Goal: Use online tool/utility: Utilize a website feature to perform a specific function

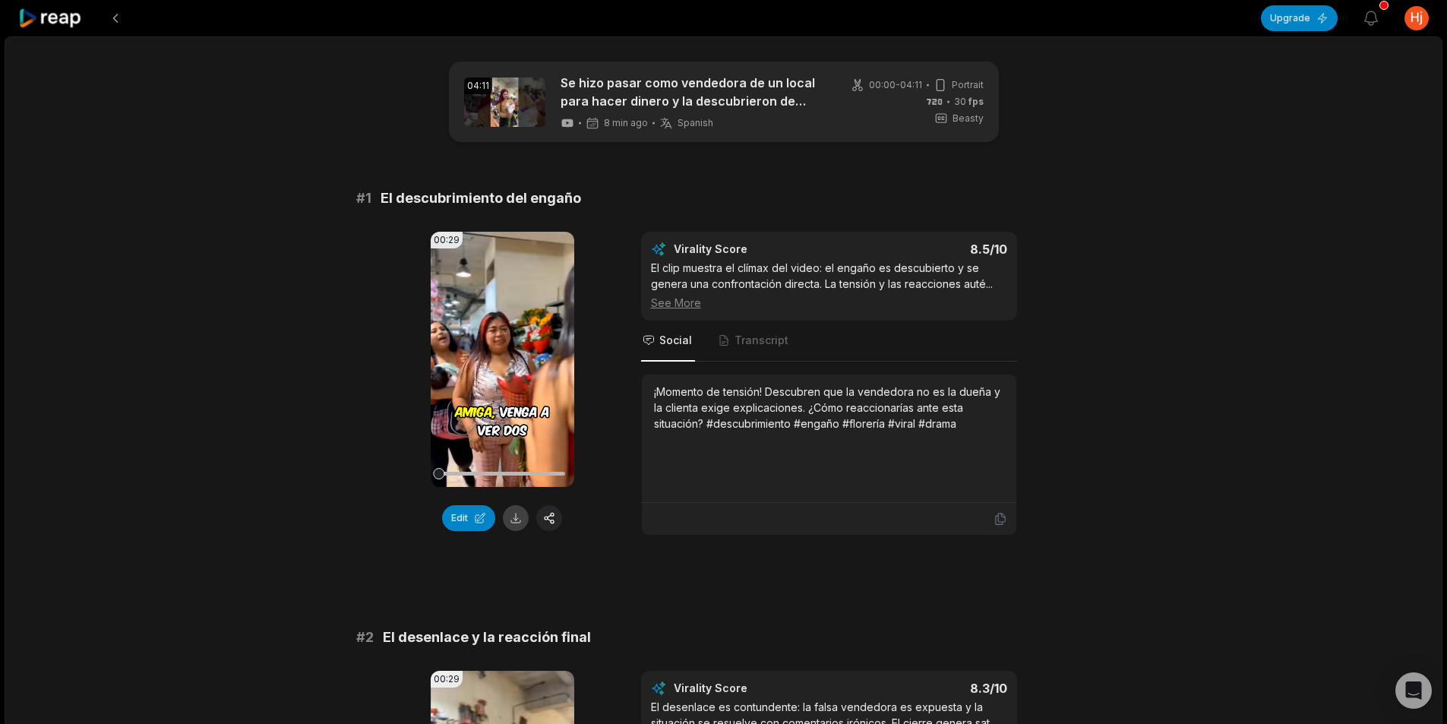
click at [519, 517] on button at bounding box center [516, 518] width 26 height 26
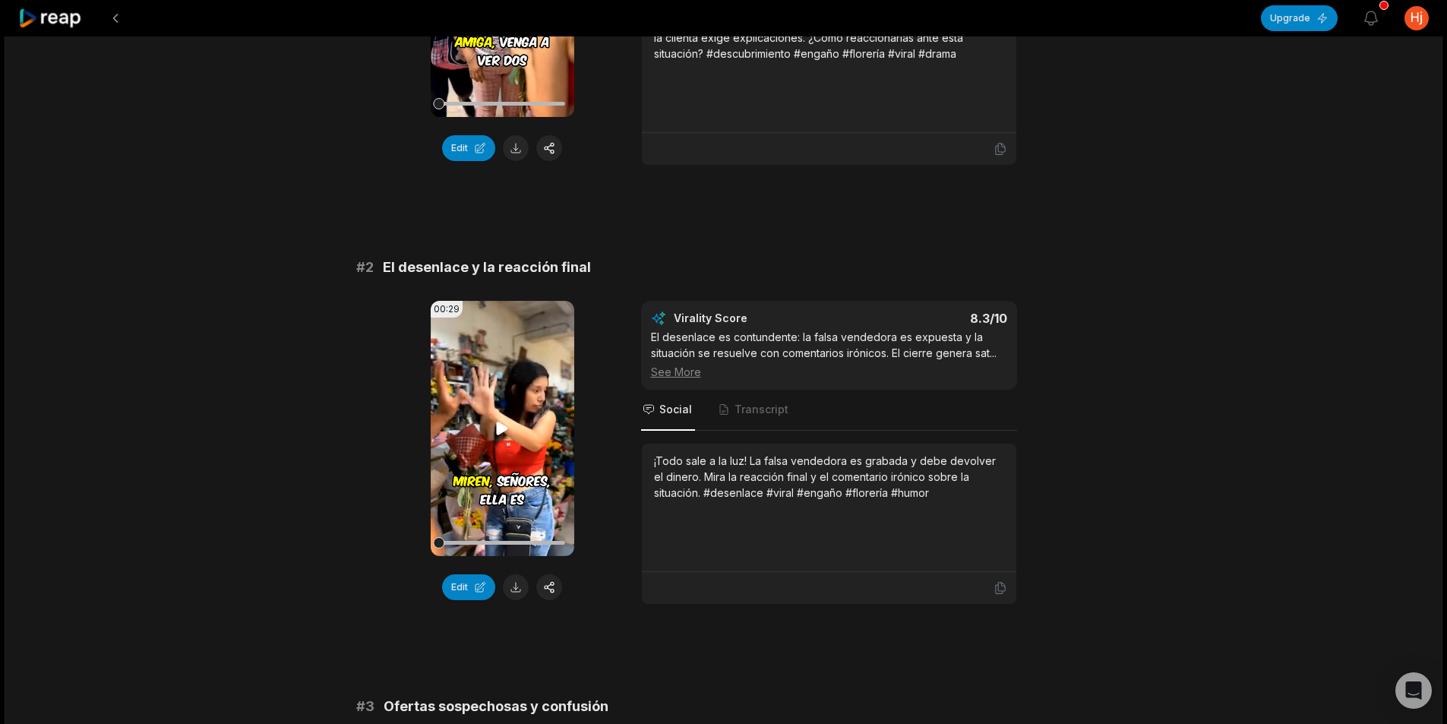
scroll to position [380, 0]
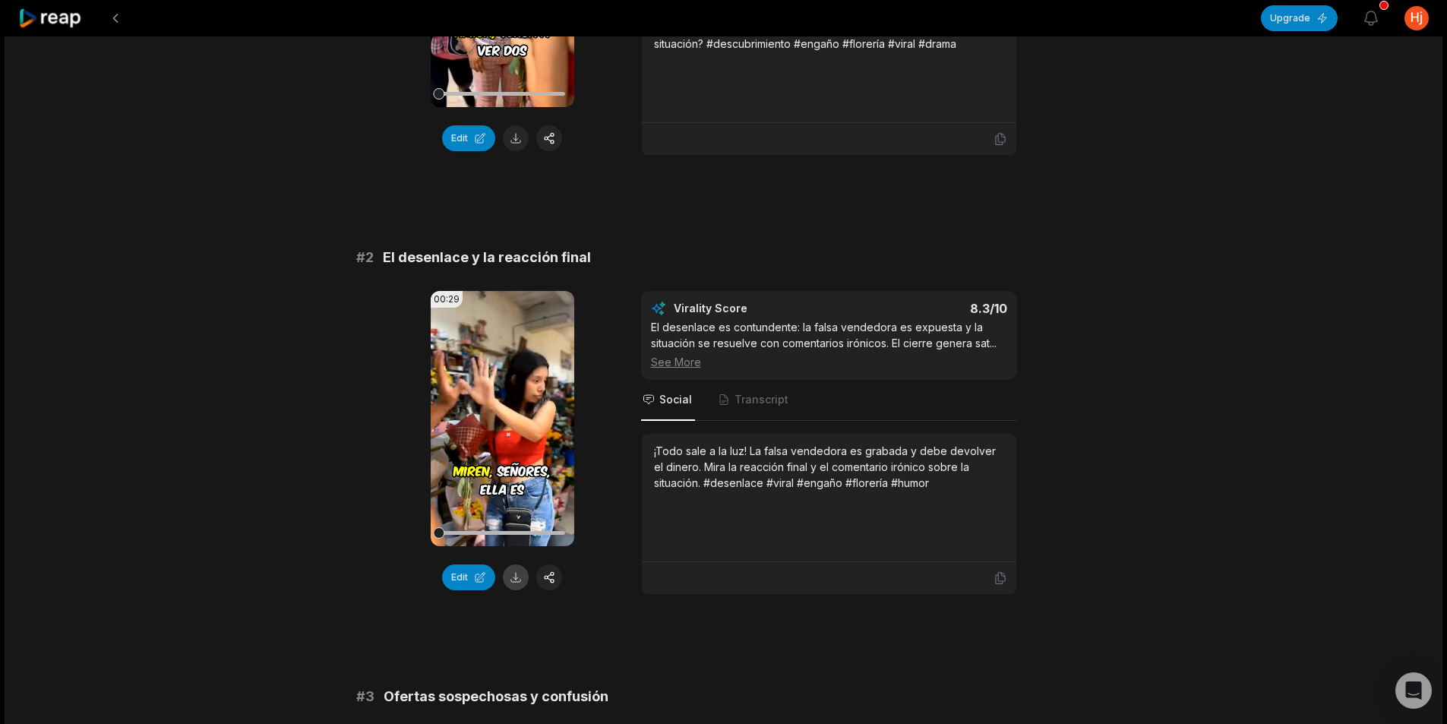
click at [522, 576] on button at bounding box center [516, 577] width 26 height 26
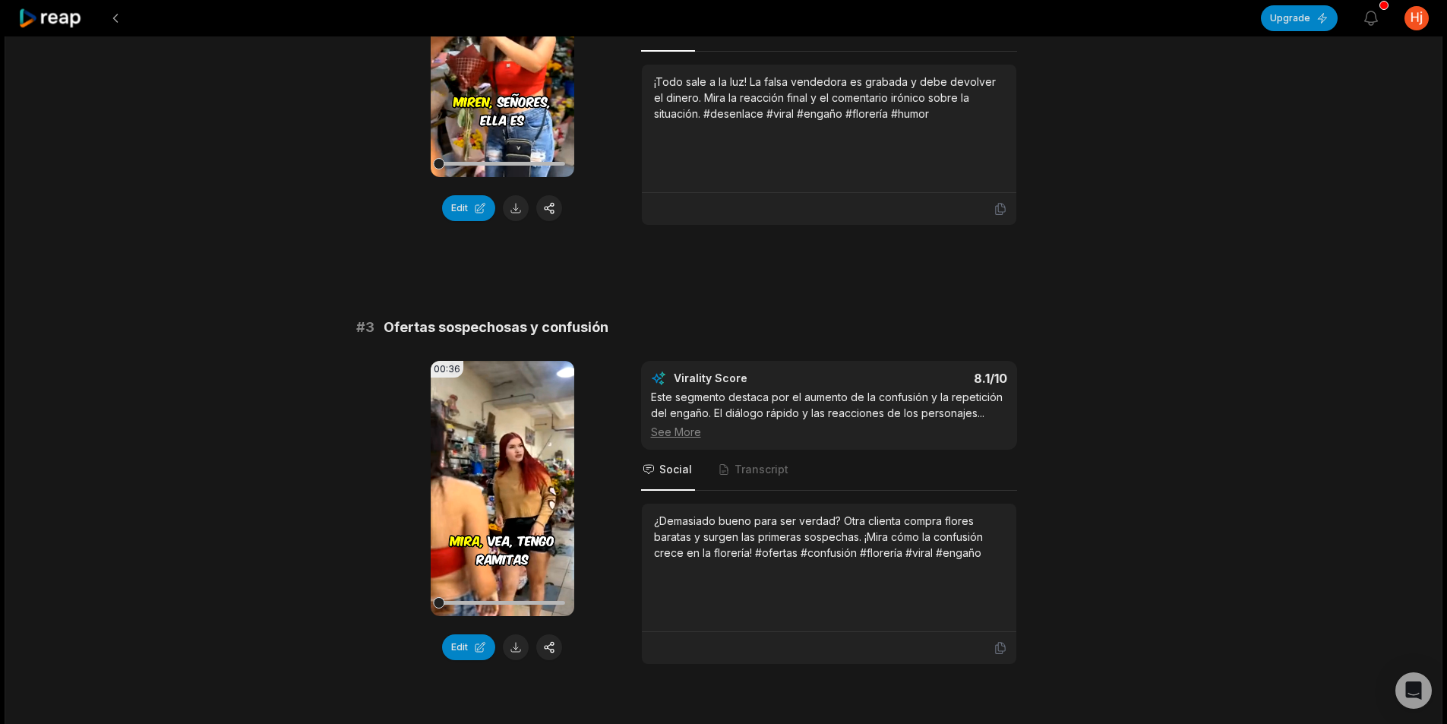
scroll to position [835, 0]
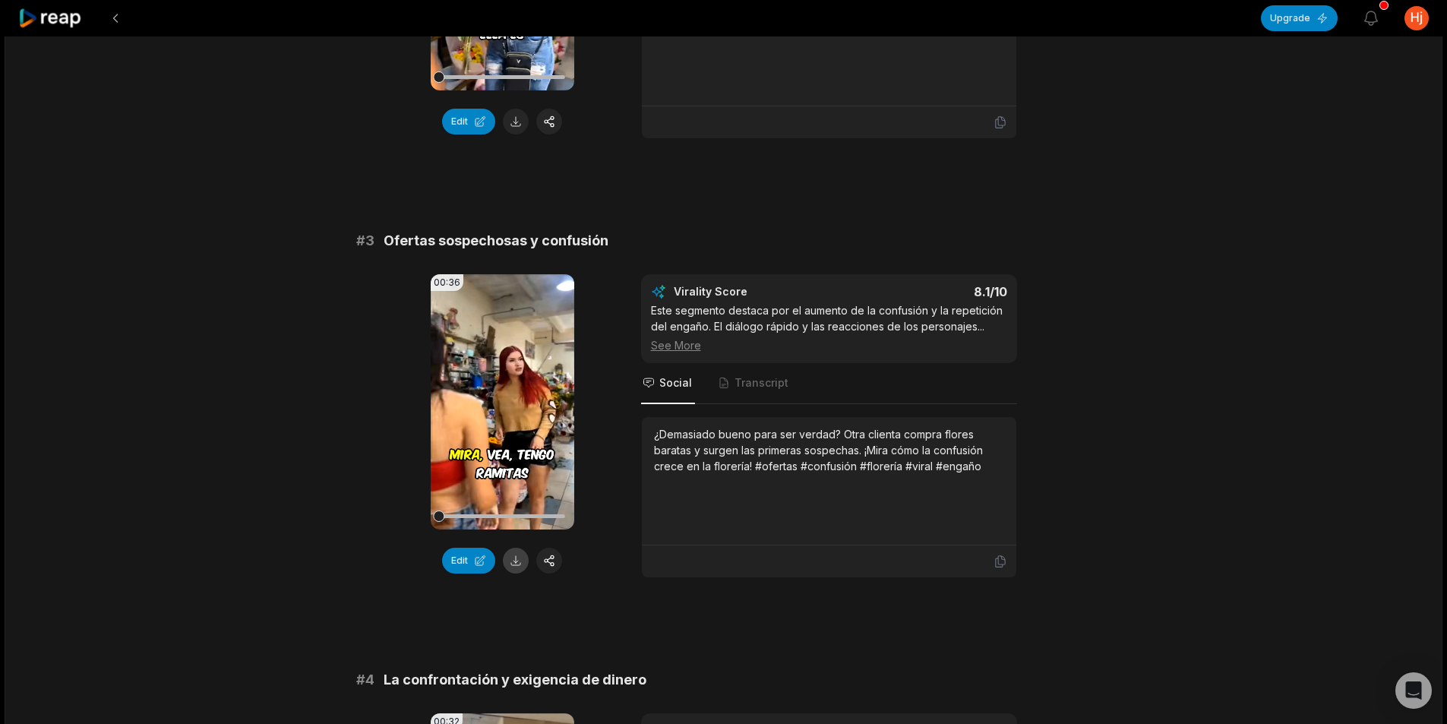
click at [526, 566] on button at bounding box center [516, 561] width 26 height 26
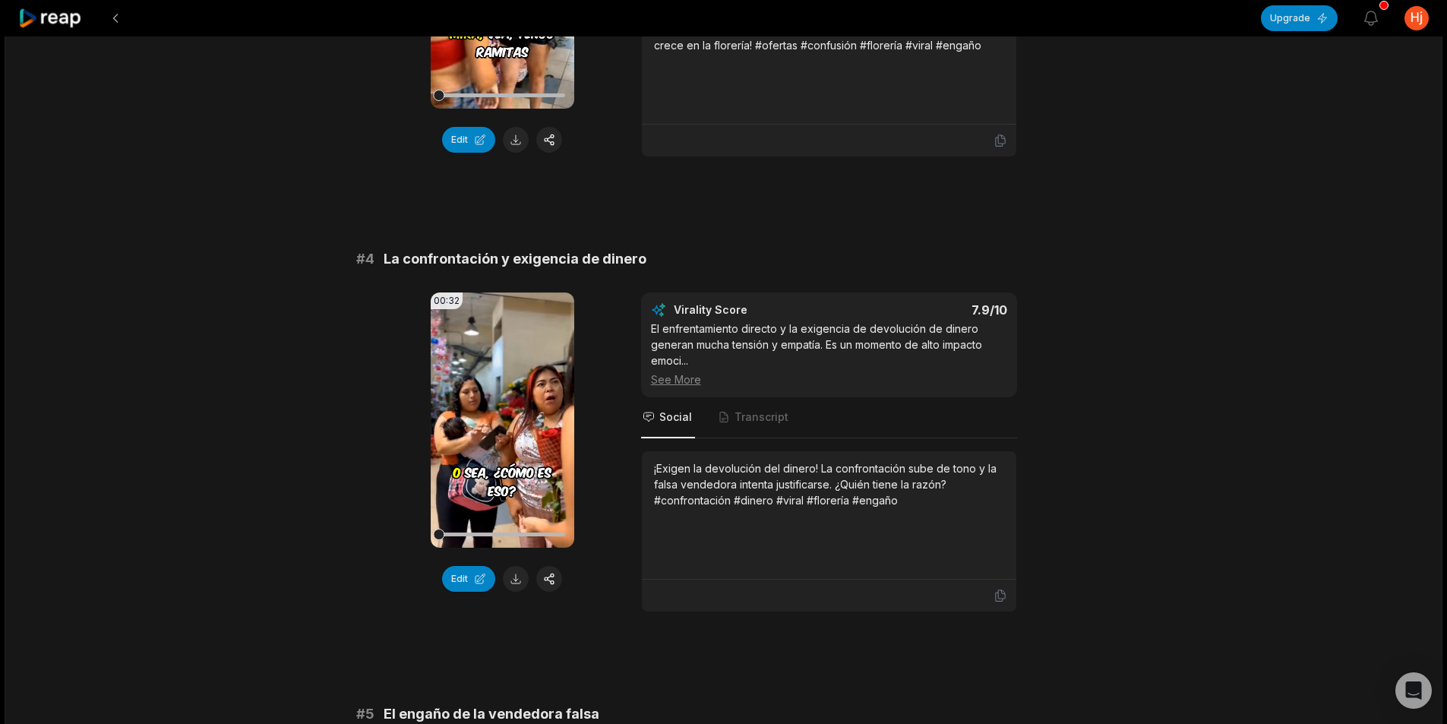
scroll to position [1443, 0]
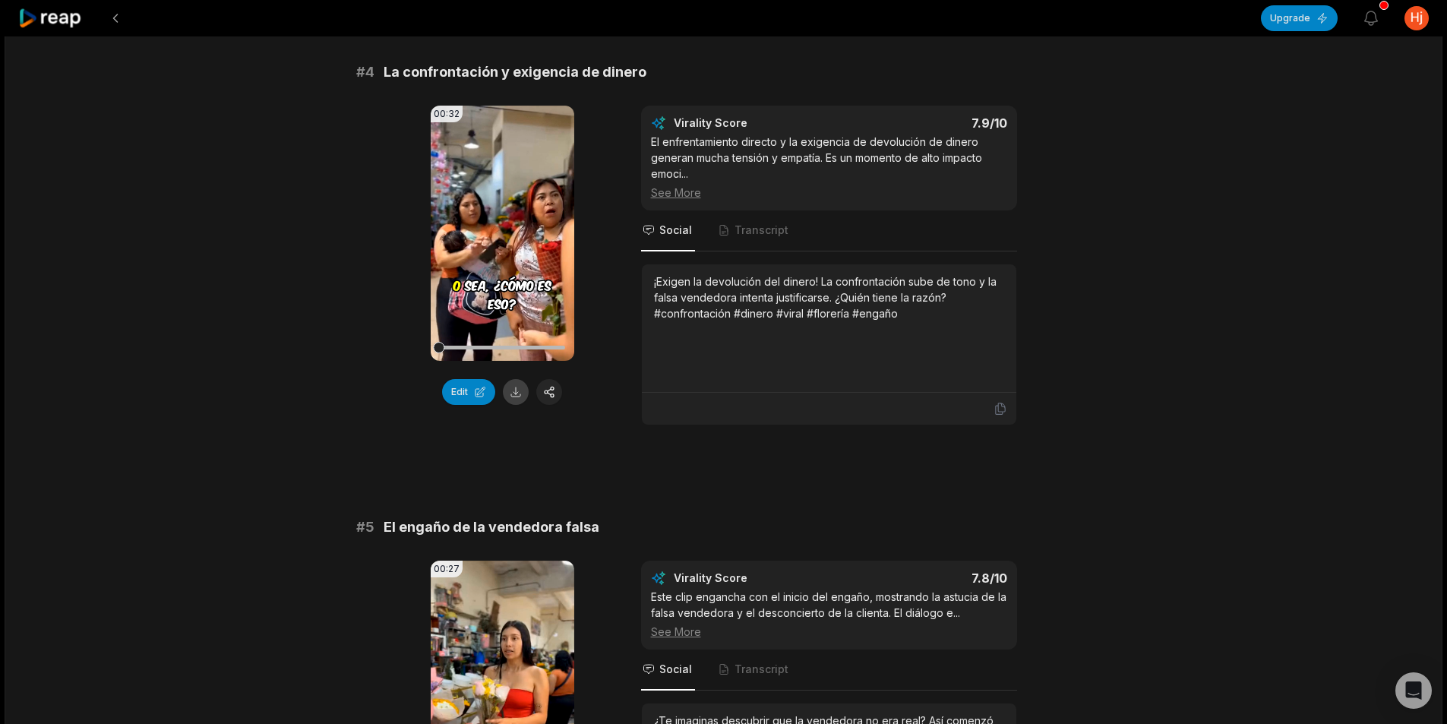
click at [520, 393] on button at bounding box center [516, 392] width 26 height 26
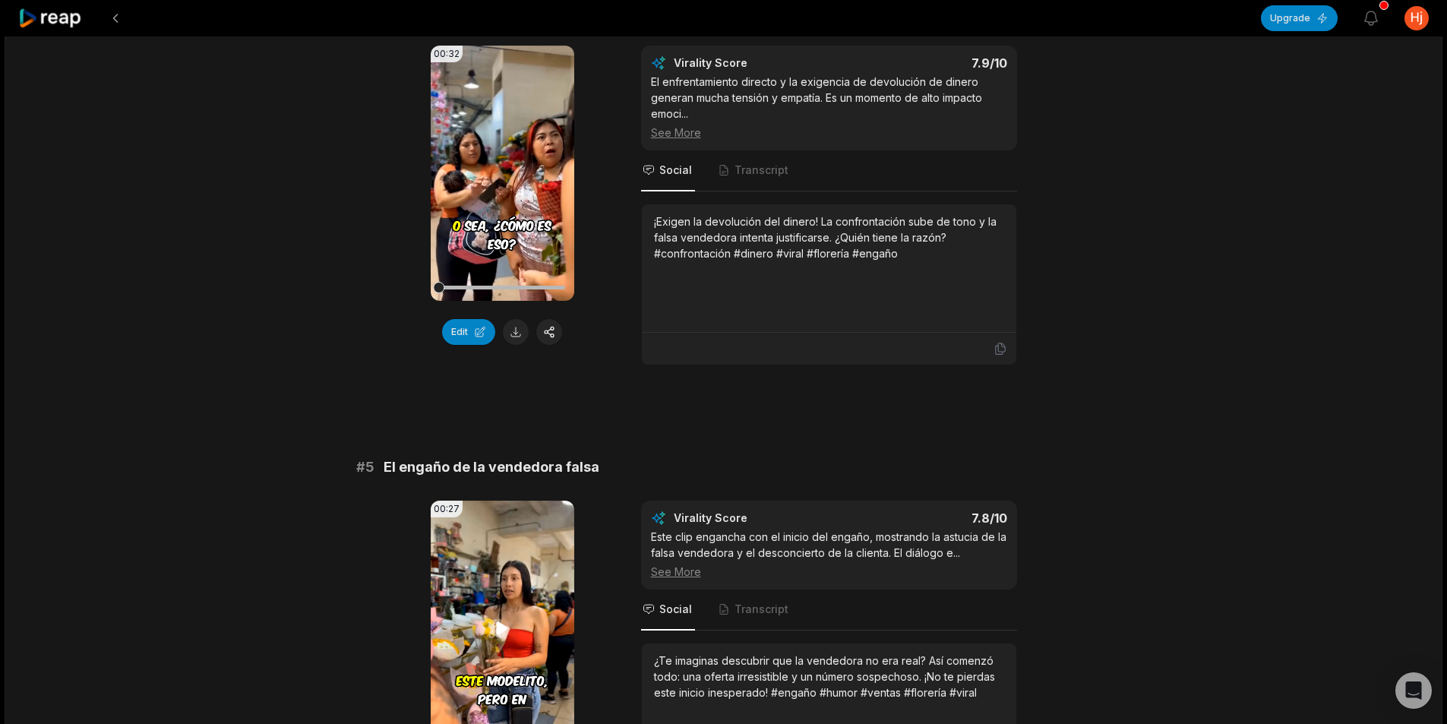
scroll to position [1747, 0]
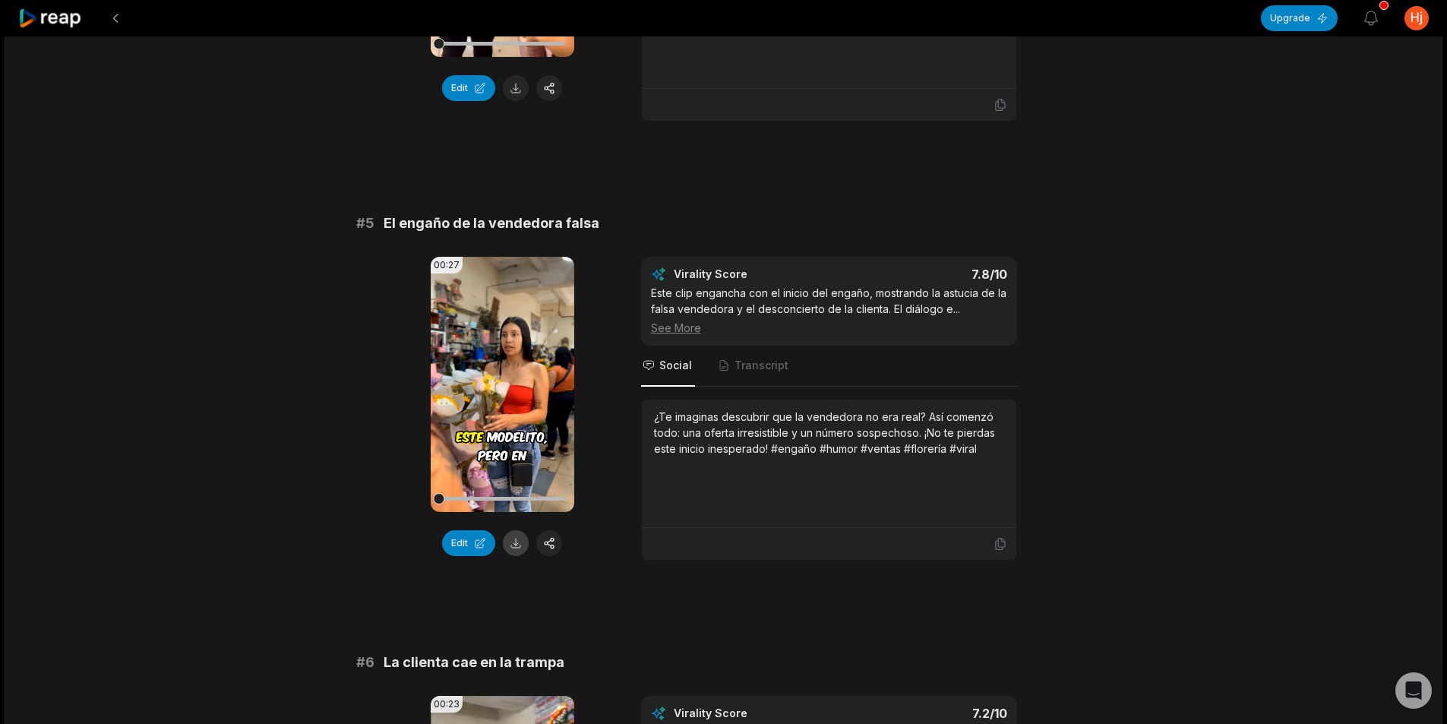
click at [512, 551] on button at bounding box center [516, 543] width 26 height 26
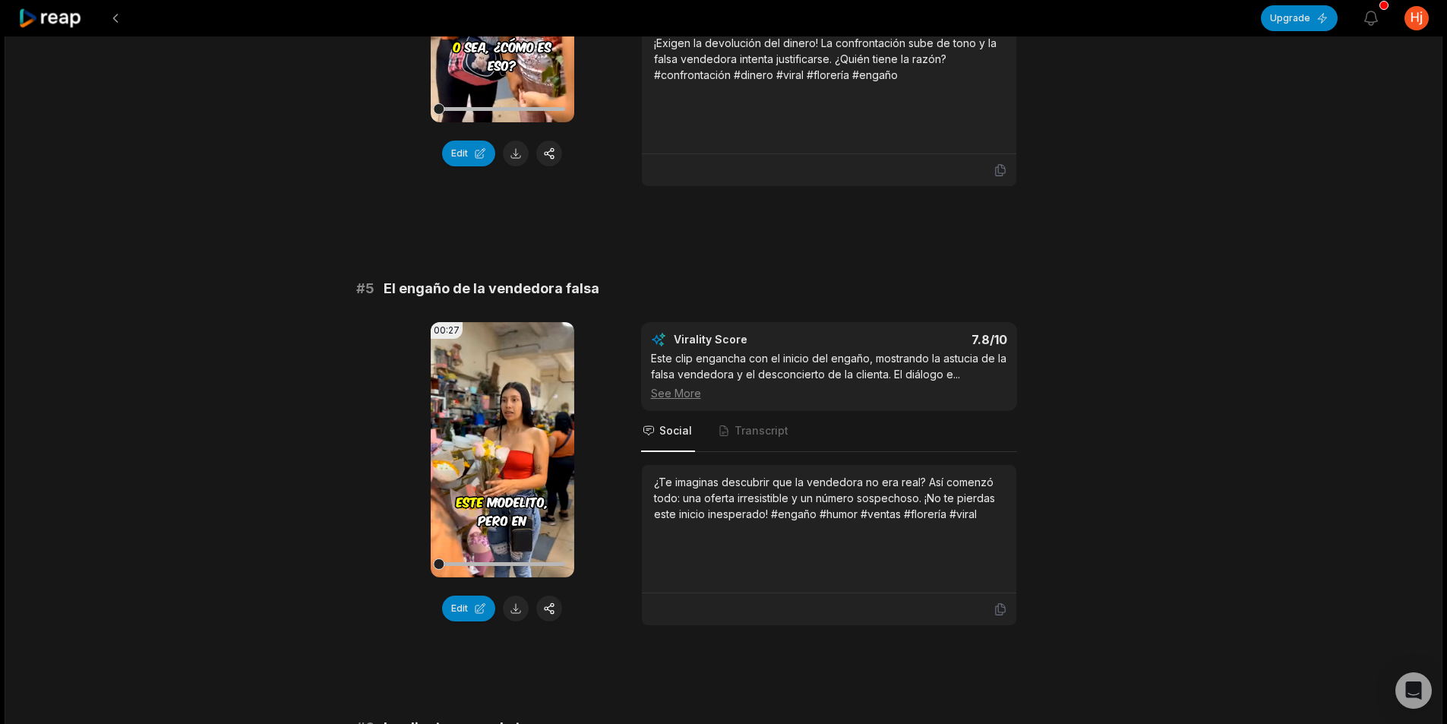
scroll to position [2137, 0]
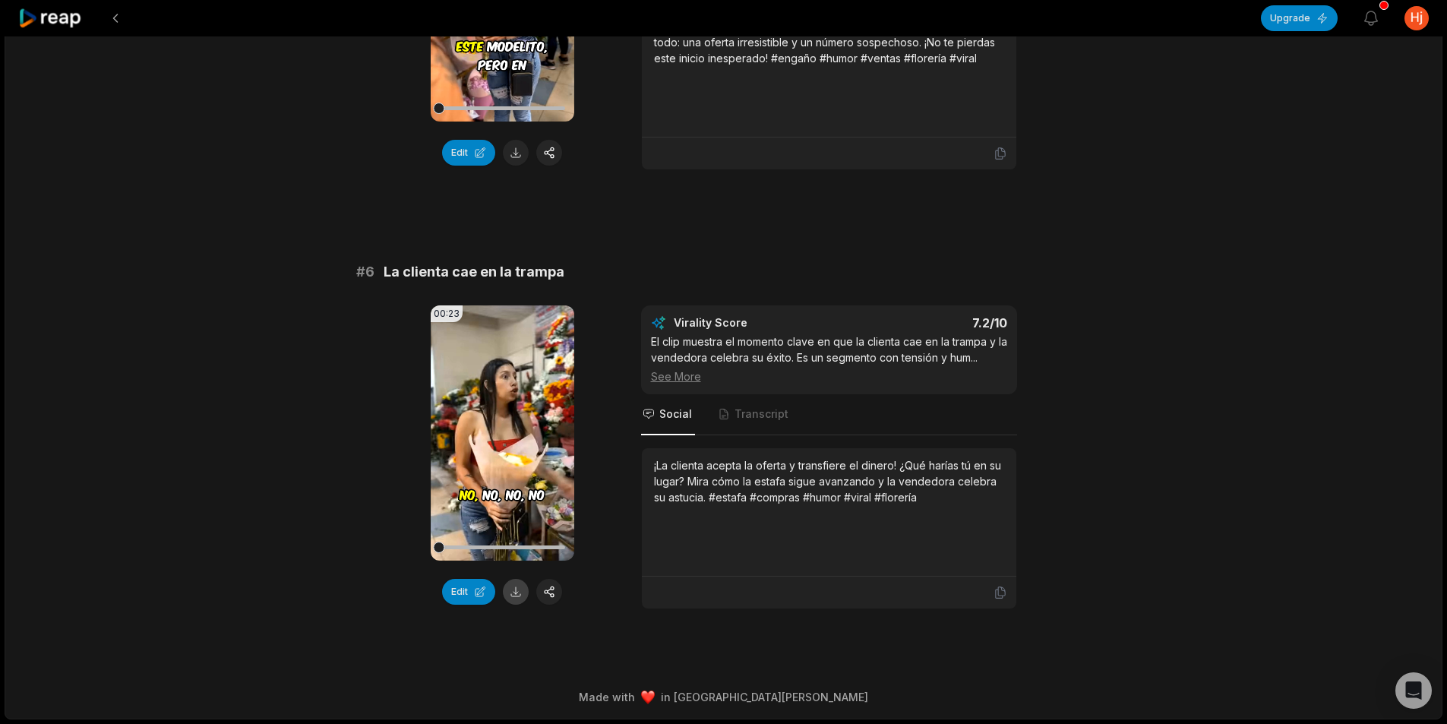
click at [510, 596] on button at bounding box center [516, 592] width 26 height 26
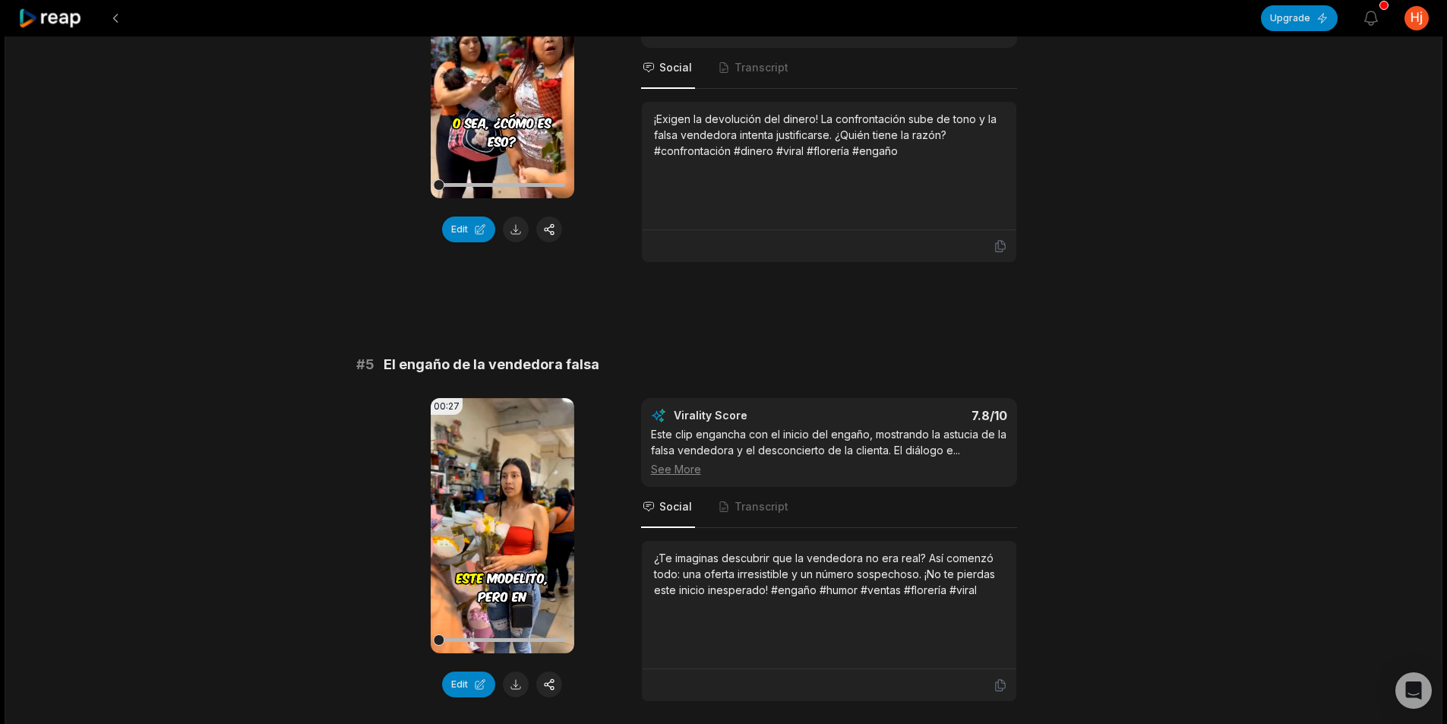
click at [52, 14] on icon at bounding box center [50, 18] width 65 height 21
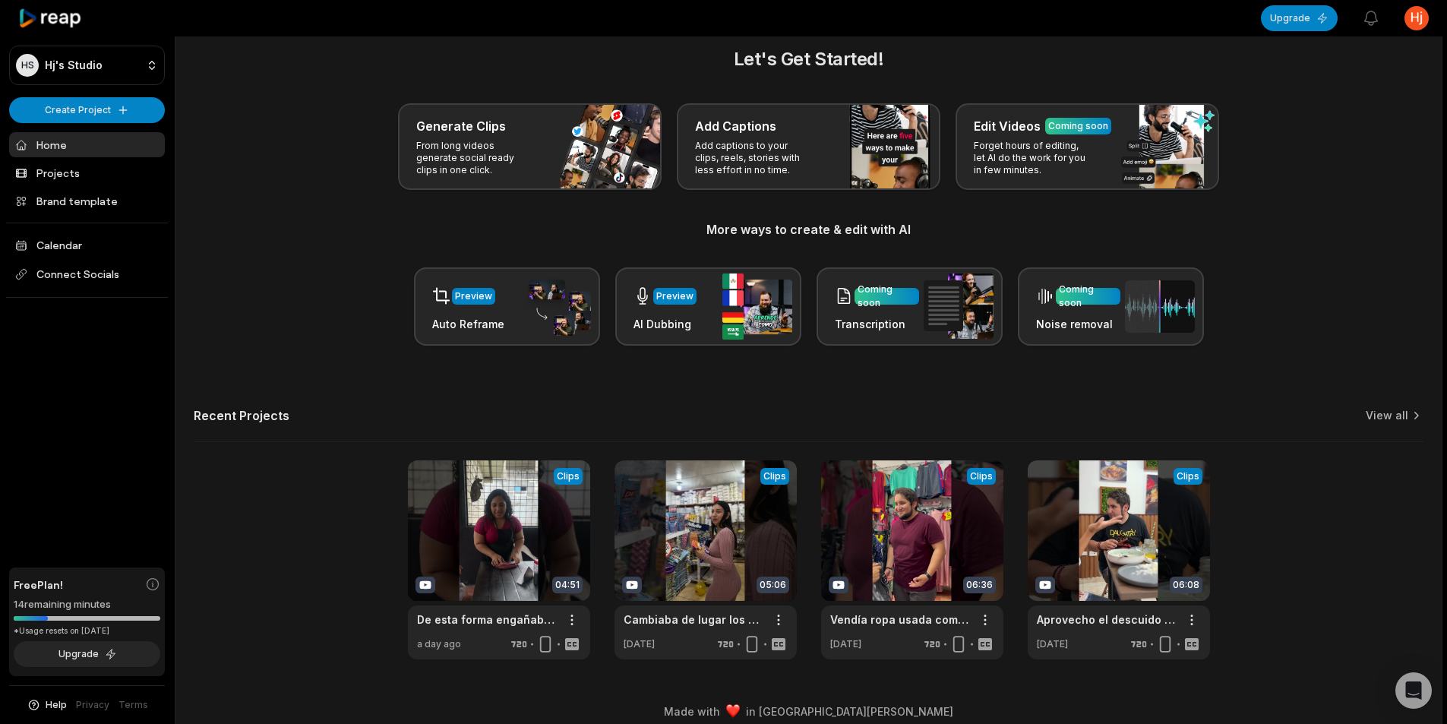
scroll to position [34, 0]
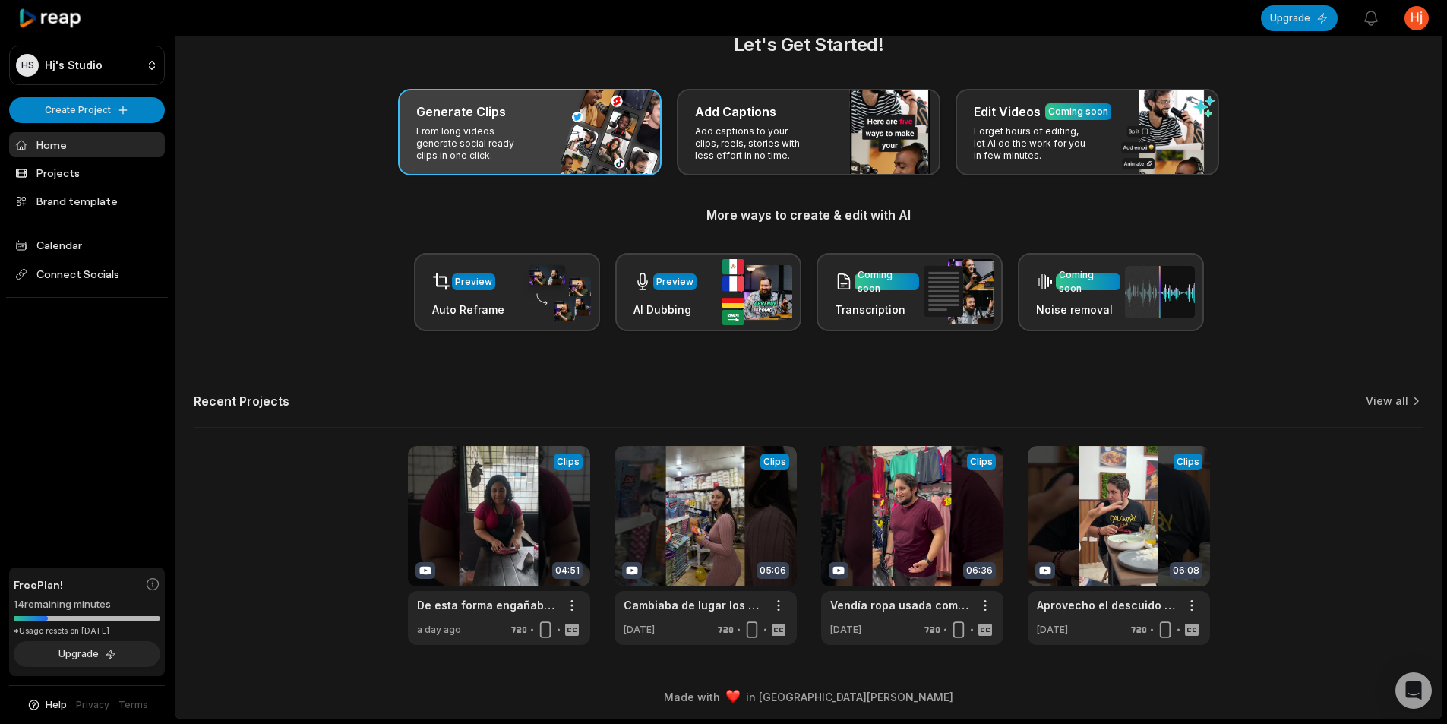
click at [533, 127] on p "From long videos generate social ready clips in one click." at bounding box center [475, 143] width 118 height 36
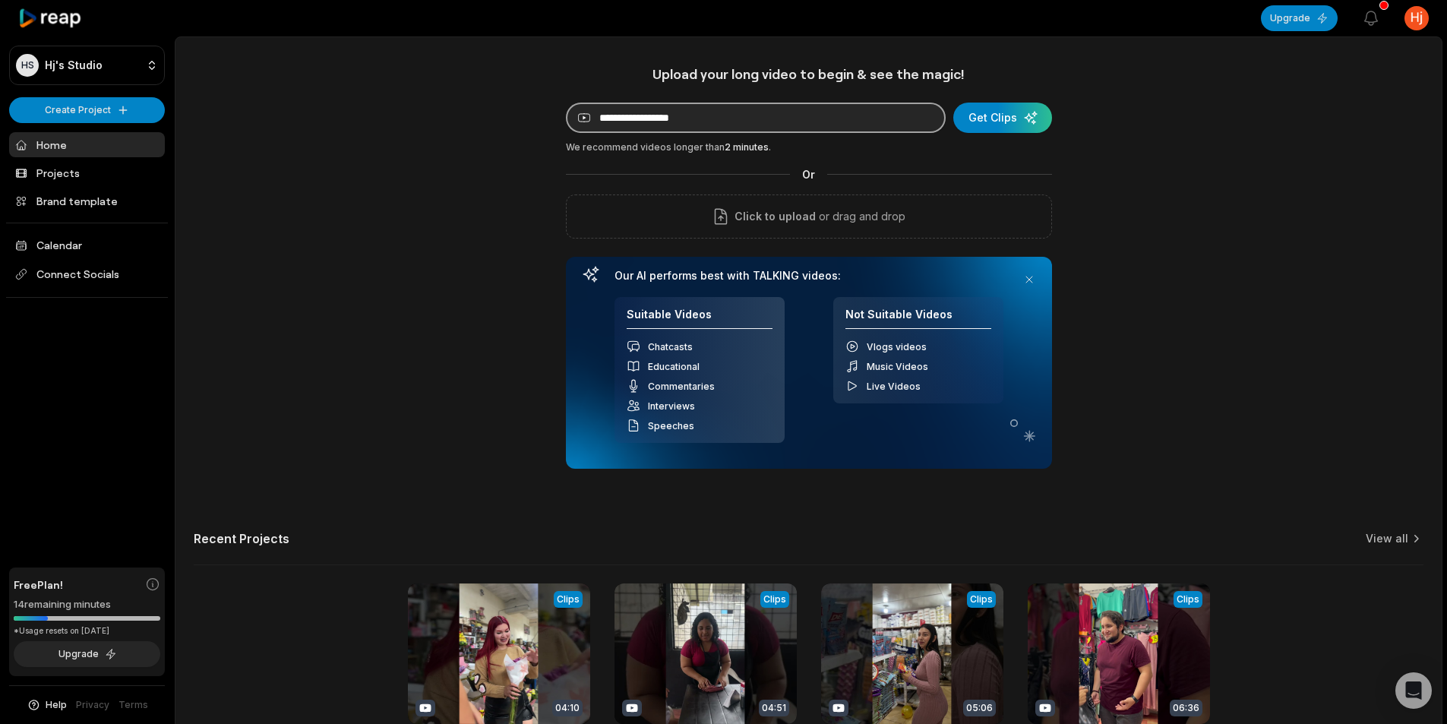
click at [836, 131] on input at bounding box center [756, 118] width 380 height 30
paste input "**********"
type input "**********"
click at [974, 120] on div "submit" at bounding box center [1002, 118] width 99 height 30
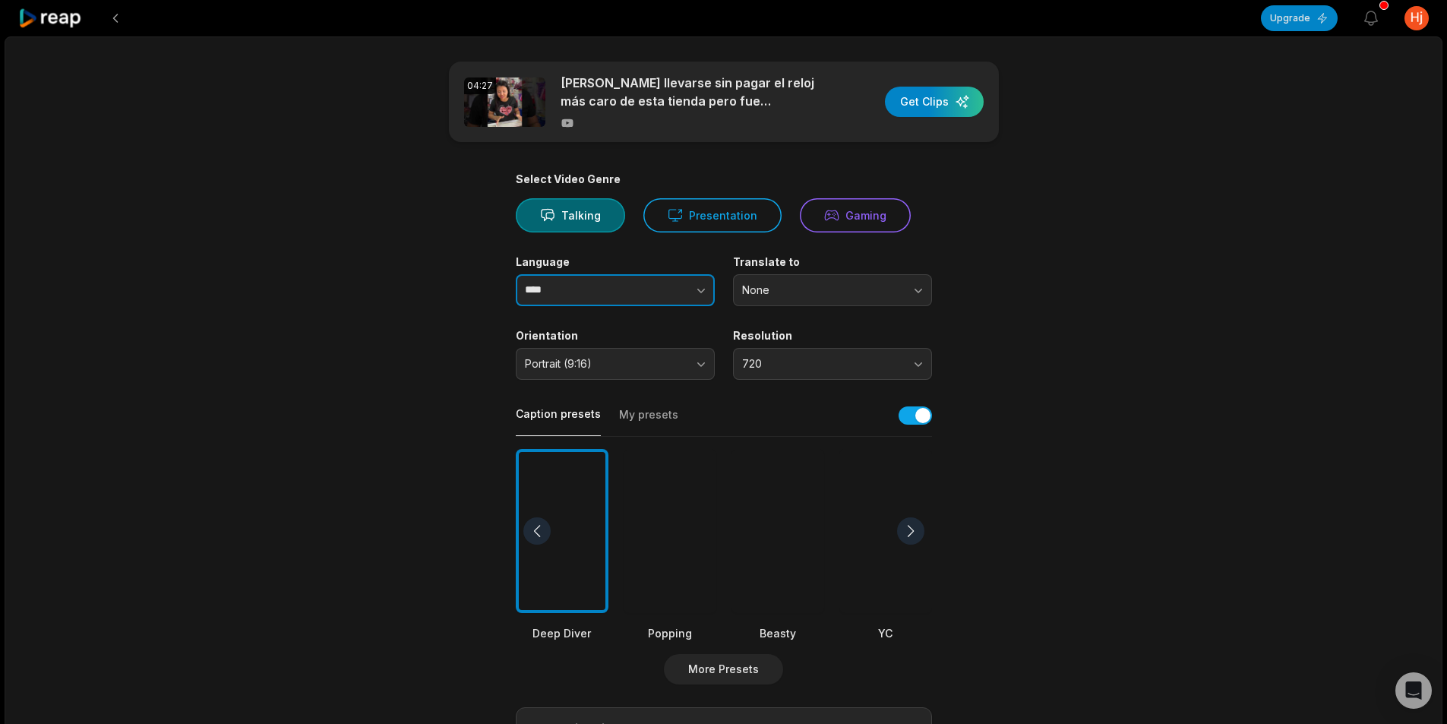
click at [654, 289] on button "button" at bounding box center [670, 290] width 87 height 32
click at [692, 290] on button "button" at bounding box center [670, 290] width 87 height 32
type input "****"
click at [703, 292] on icon "button" at bounding box center [700, 290] width 15 height 15
type input "*******"
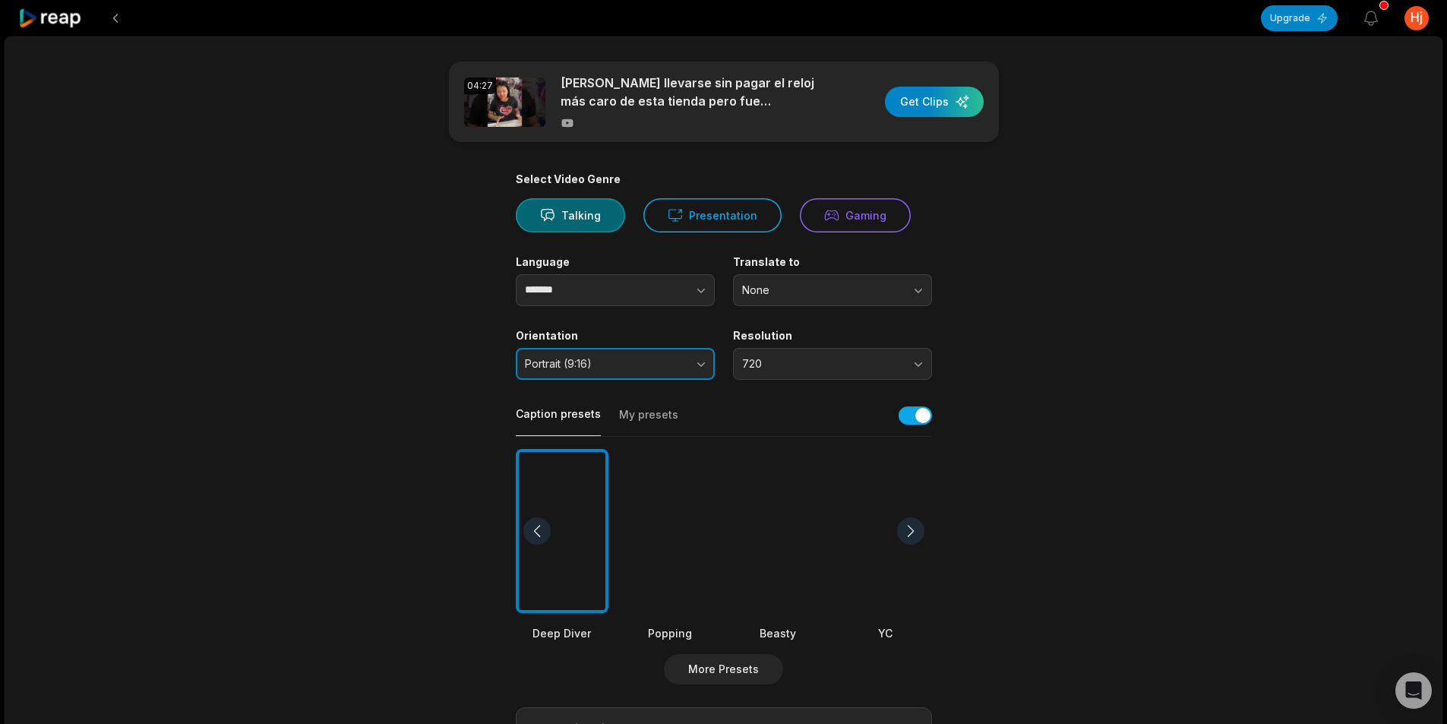
click at [649, 373] on button "Portrait (9:16)" at bounding box center [615, 364] width 199 height 32
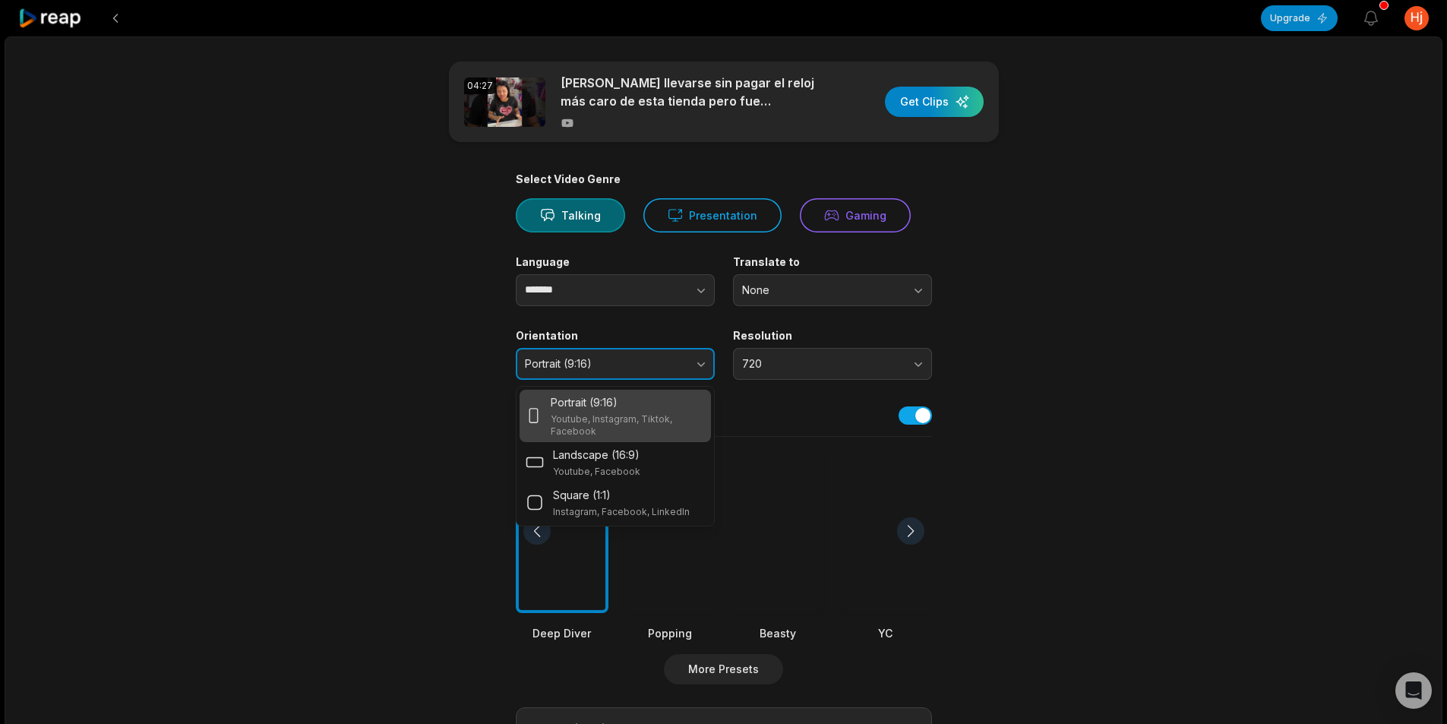
click at [649, 373] on button "Portrait (9:16)" at bounding box center [615, 364] width 199 height 32
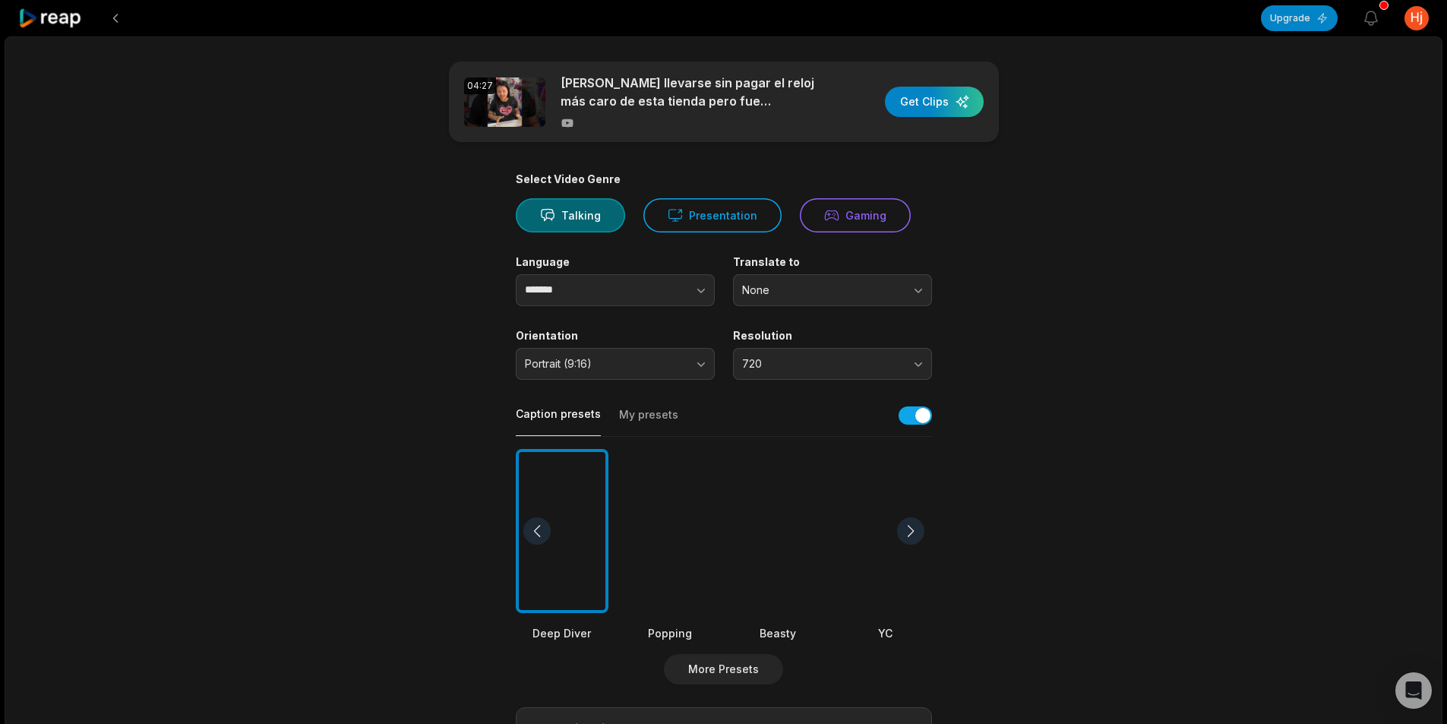
click at [1086, 347] on main "04:27 Quiso llevarse sin pagar el reloj más caro de esta tienda pero fue descub…" at bounding box center [723, 527] width 735 height 930
click at [795, 545] on div at bounding box center [777, 531] width 93 height 165
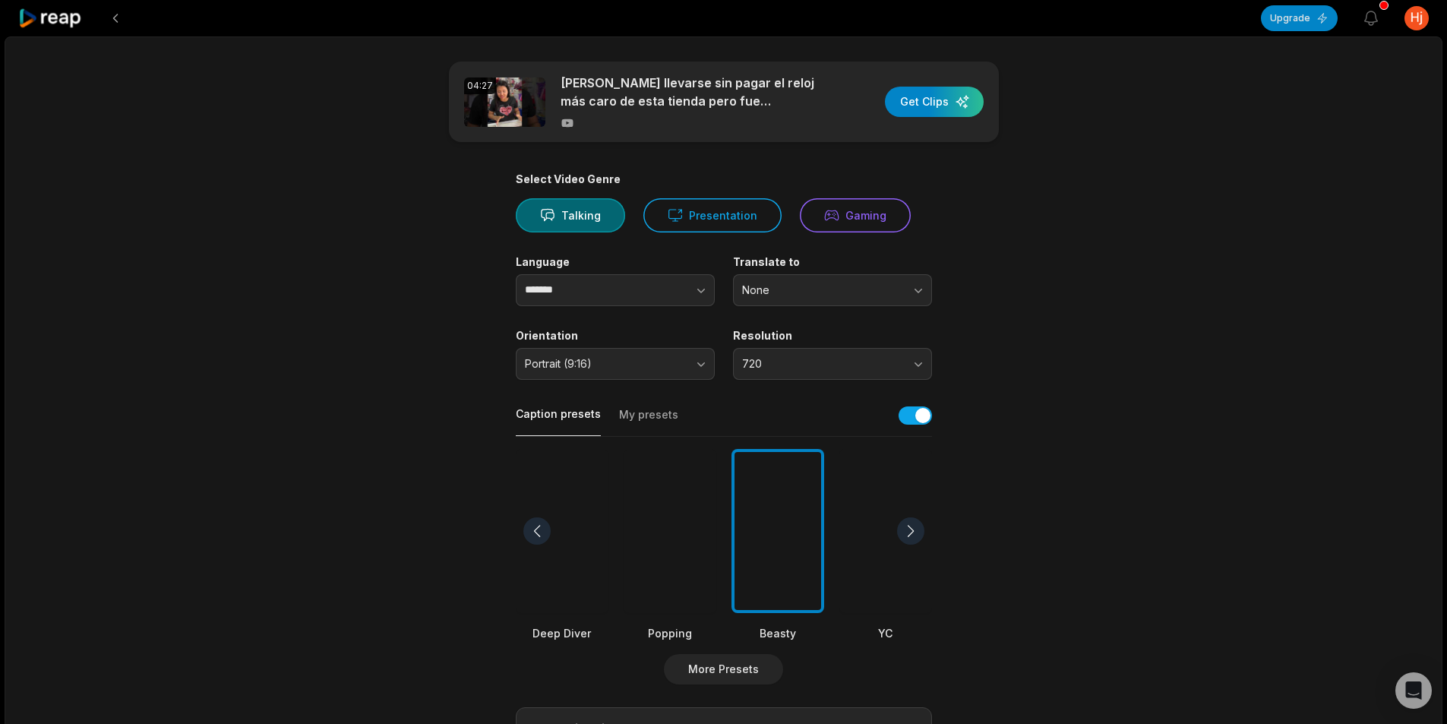
click at [1150, 460] on div "04:27 Quiso llevarse sin pagar el reloj más caro de esta tienda pero fue descub…" at bounding box center [724, 566] width 1438 height 1060
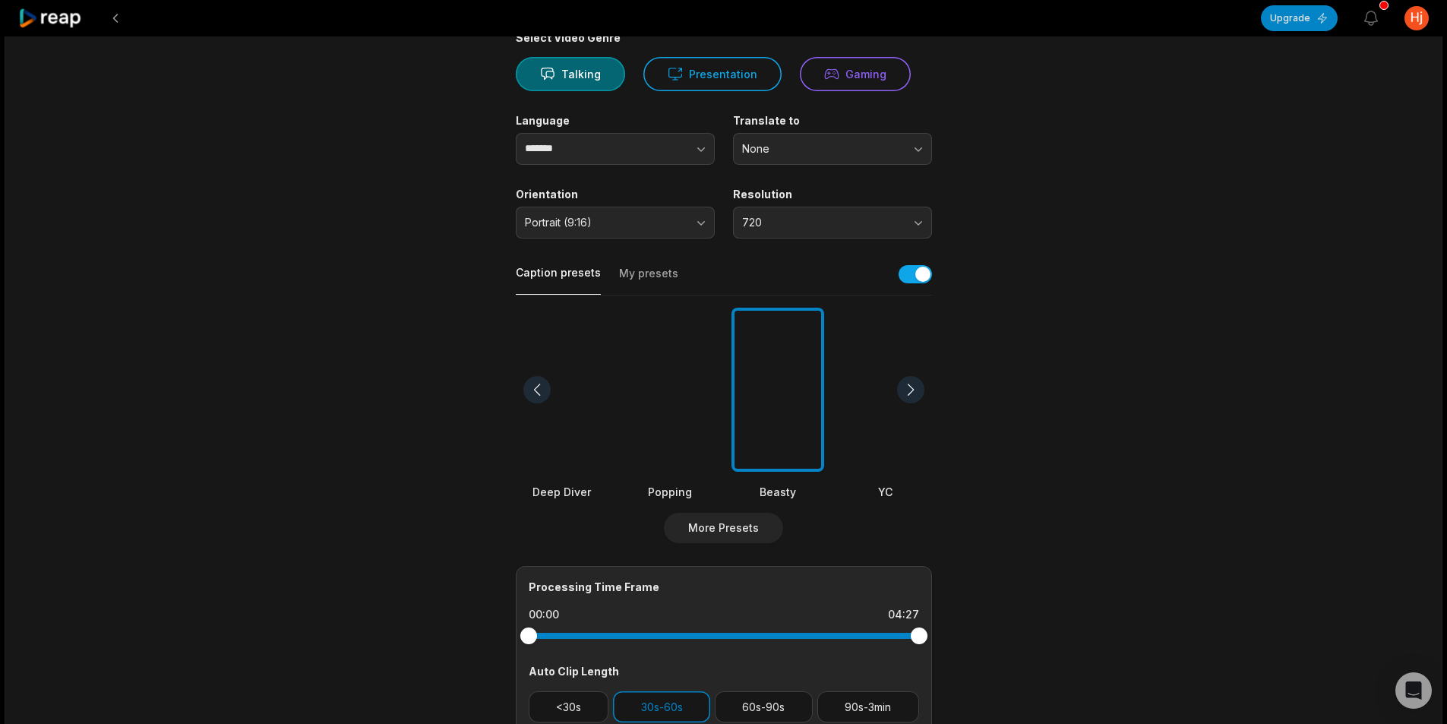
scroll to position [377, 0]
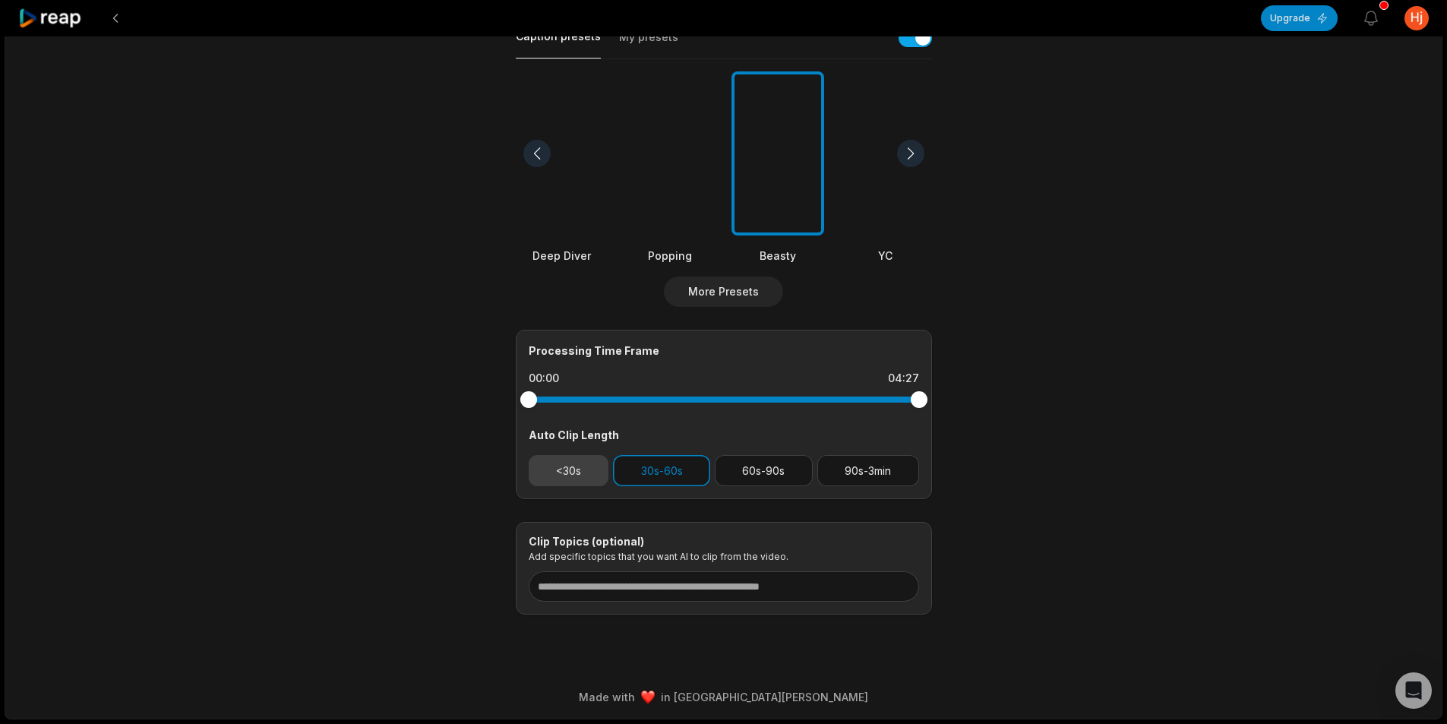
click at [573, 471] on button "<30s" at bounding box center [569, 470] width 81 height 31
click at [692, 463] on button "30s-60s" at bounding box center [661, 470] width 97 height 31
click at [1220, 396] on div "04:27 Quiso llevarse sin pagar el reloj más caro de esta tienda pero fue descub…" at bounding box center [724, 189] width 1438 height 1060
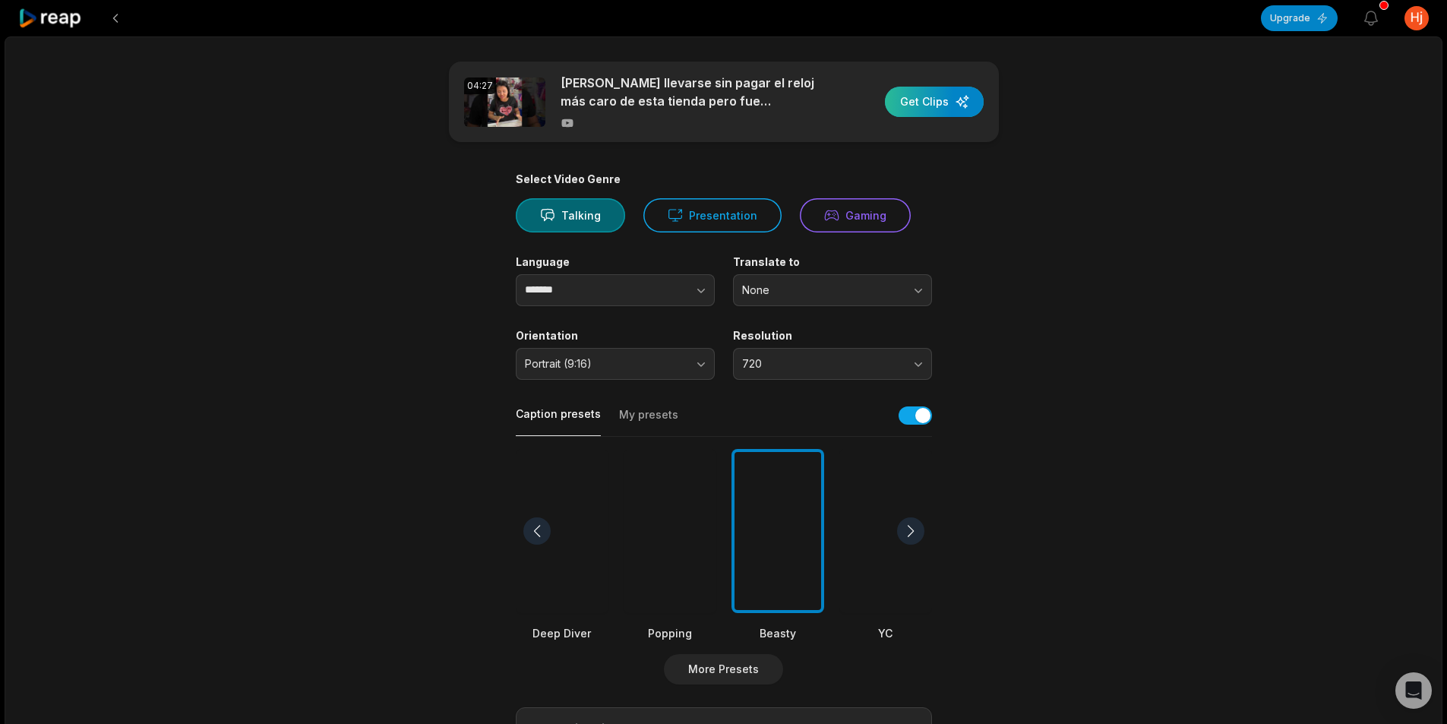
click at [917, 113] on div "button" at bounding box center [934, 102] width 99 height 30
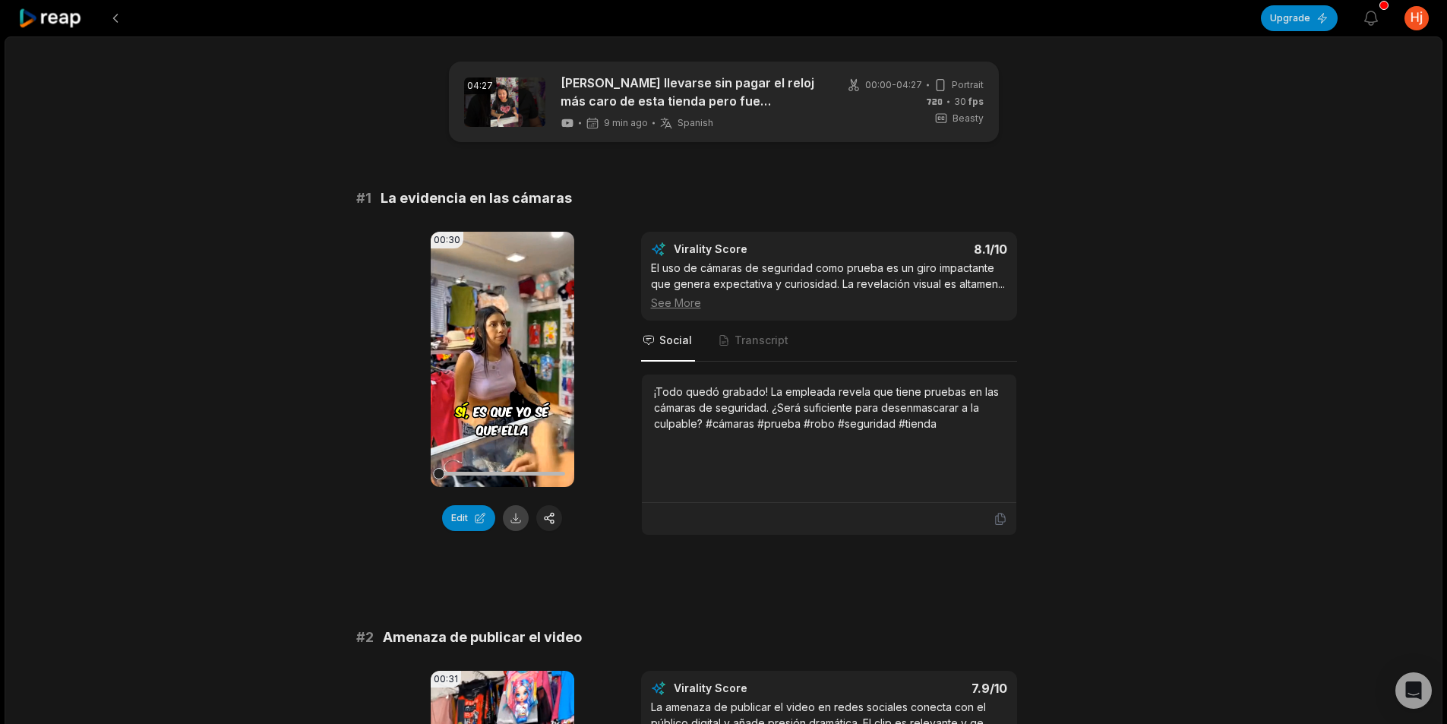
click at [512, 521] on button at bounding box center [516, 518] width 26 height 26
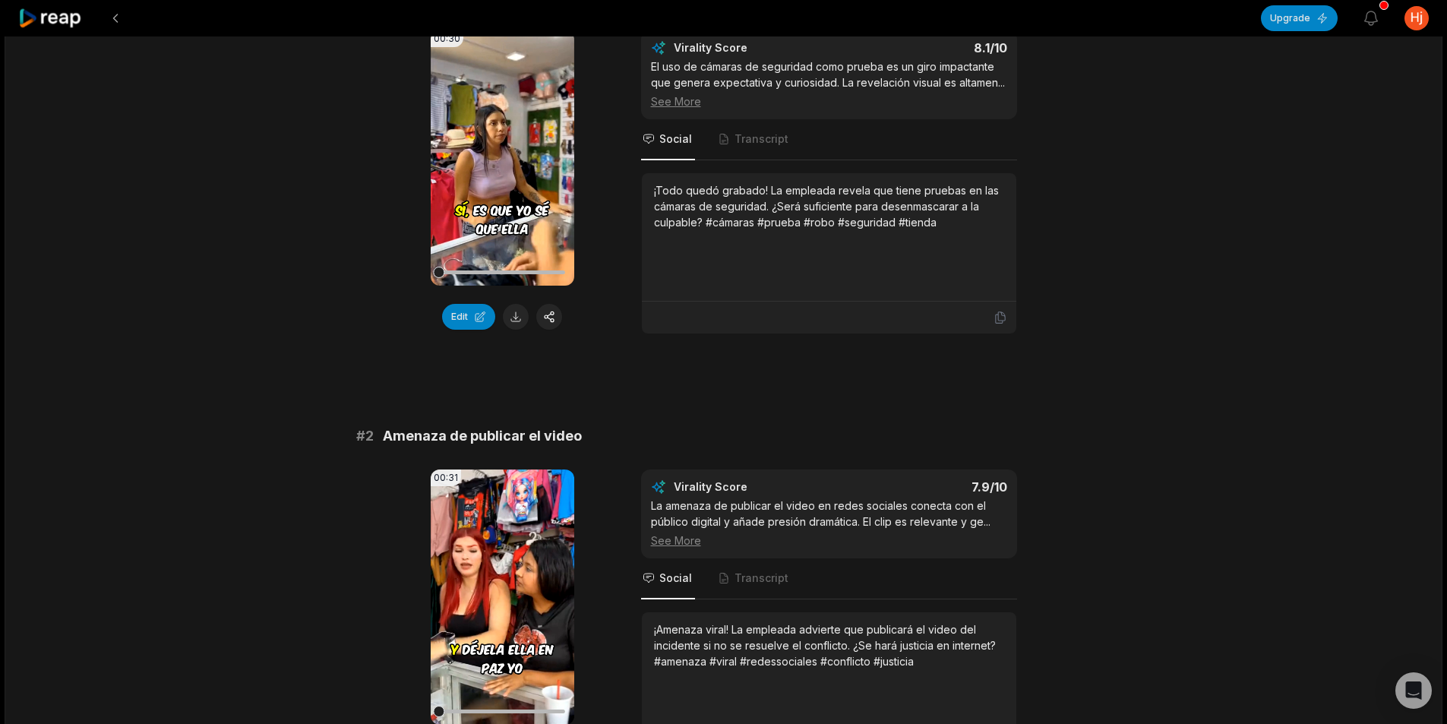
scroll to position [380, 0]
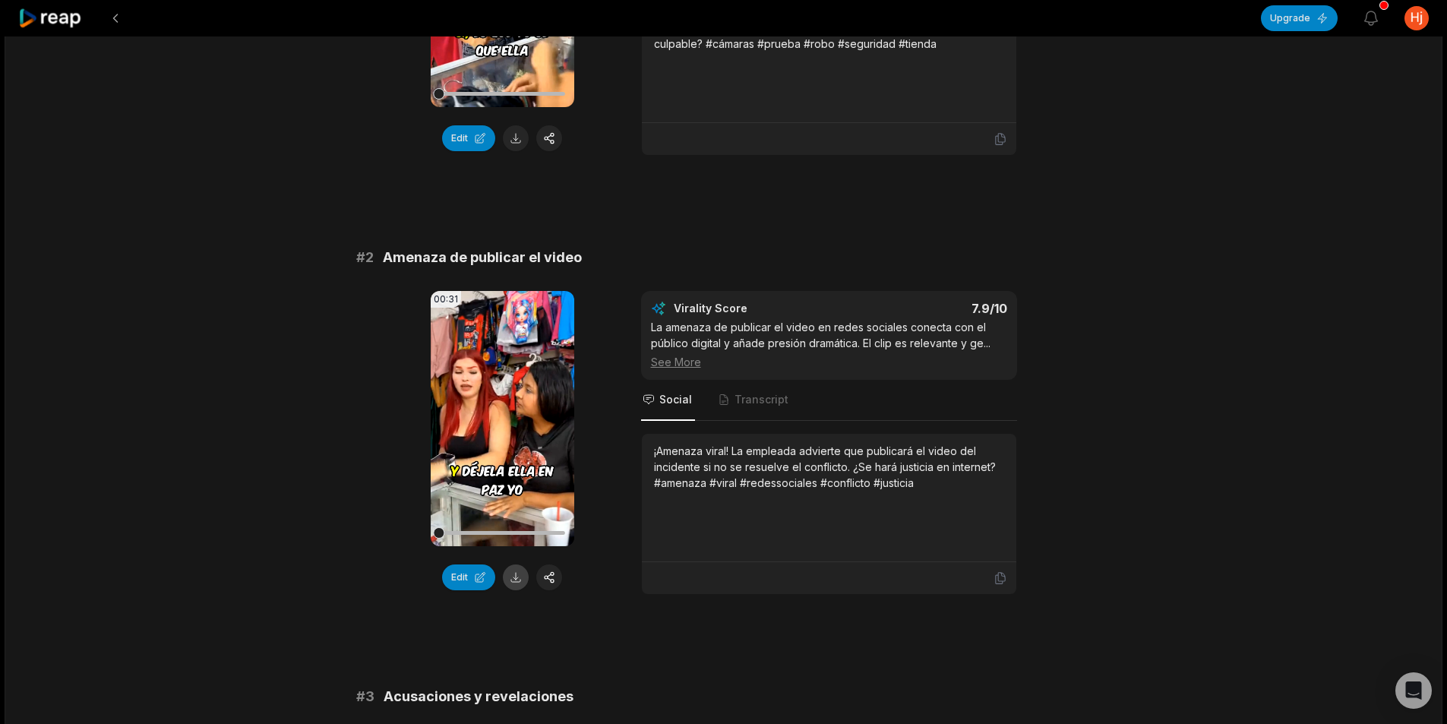
click at [526, 574] on button at bounding box center [516, 577] width 26 height 26
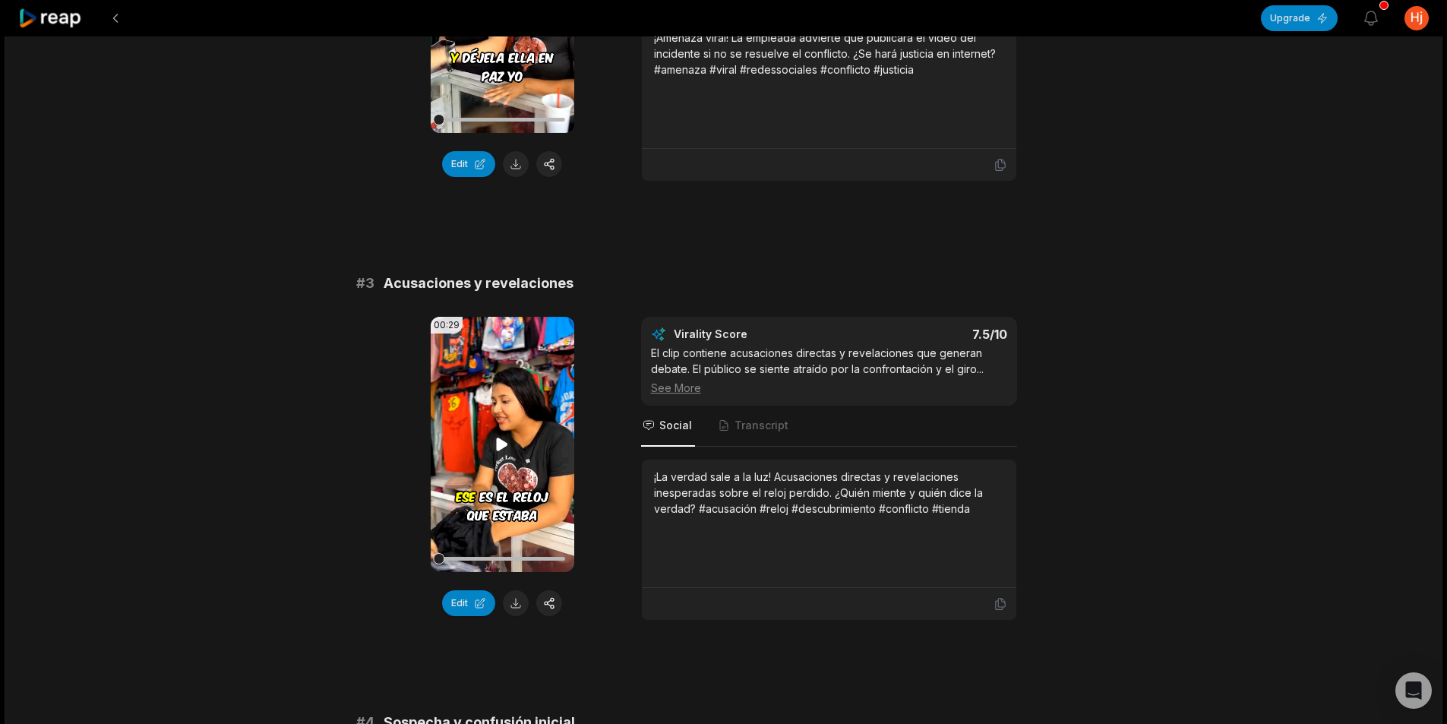
scroll to position [835, 0]
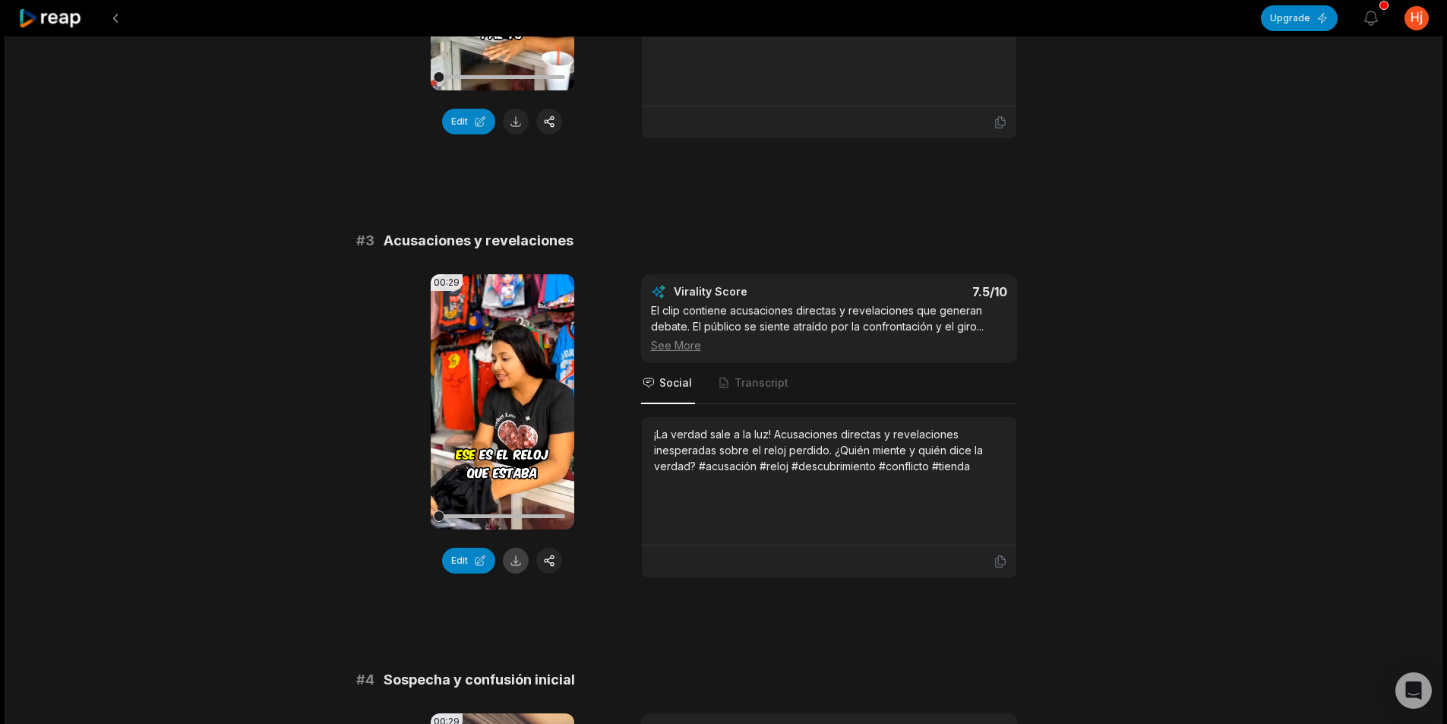
click at [518, 569] on button at bounding box center [516, 561] width 26 height 26
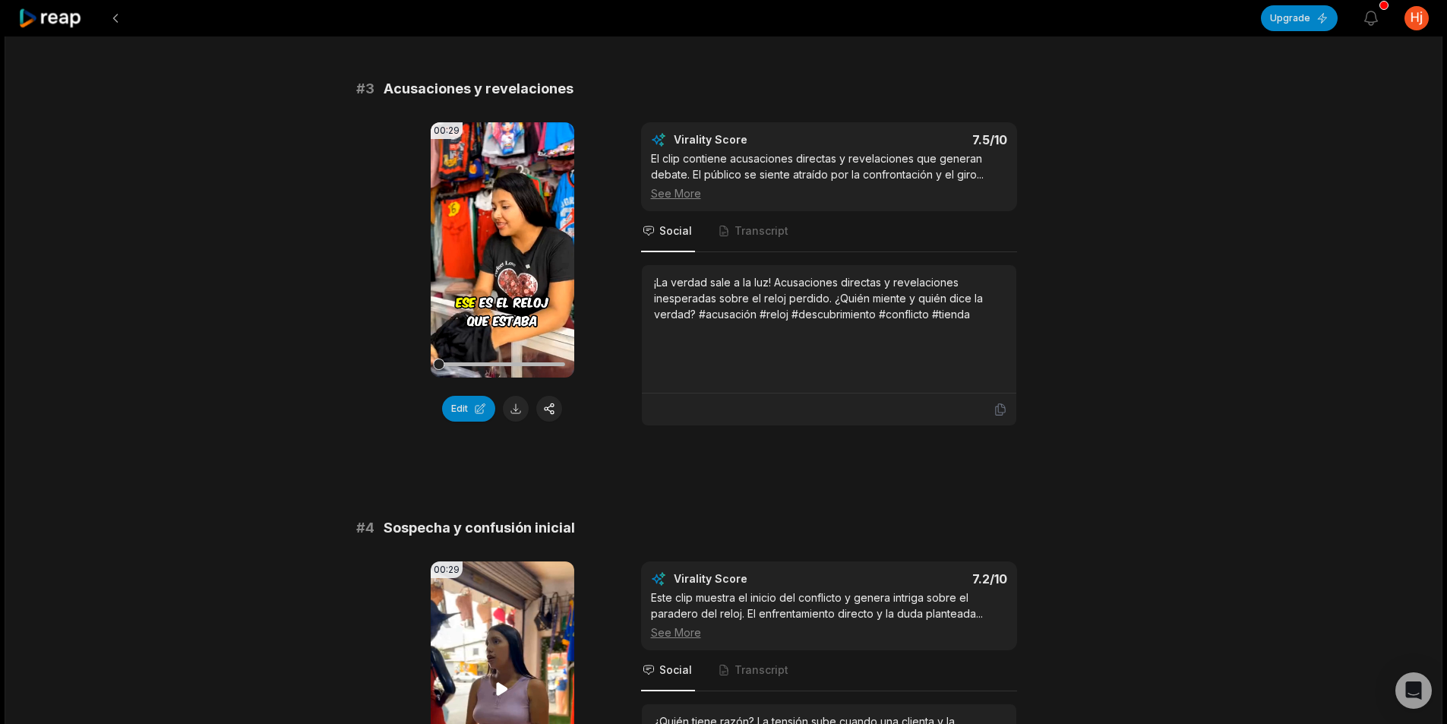
scroll to position [1139, 0]
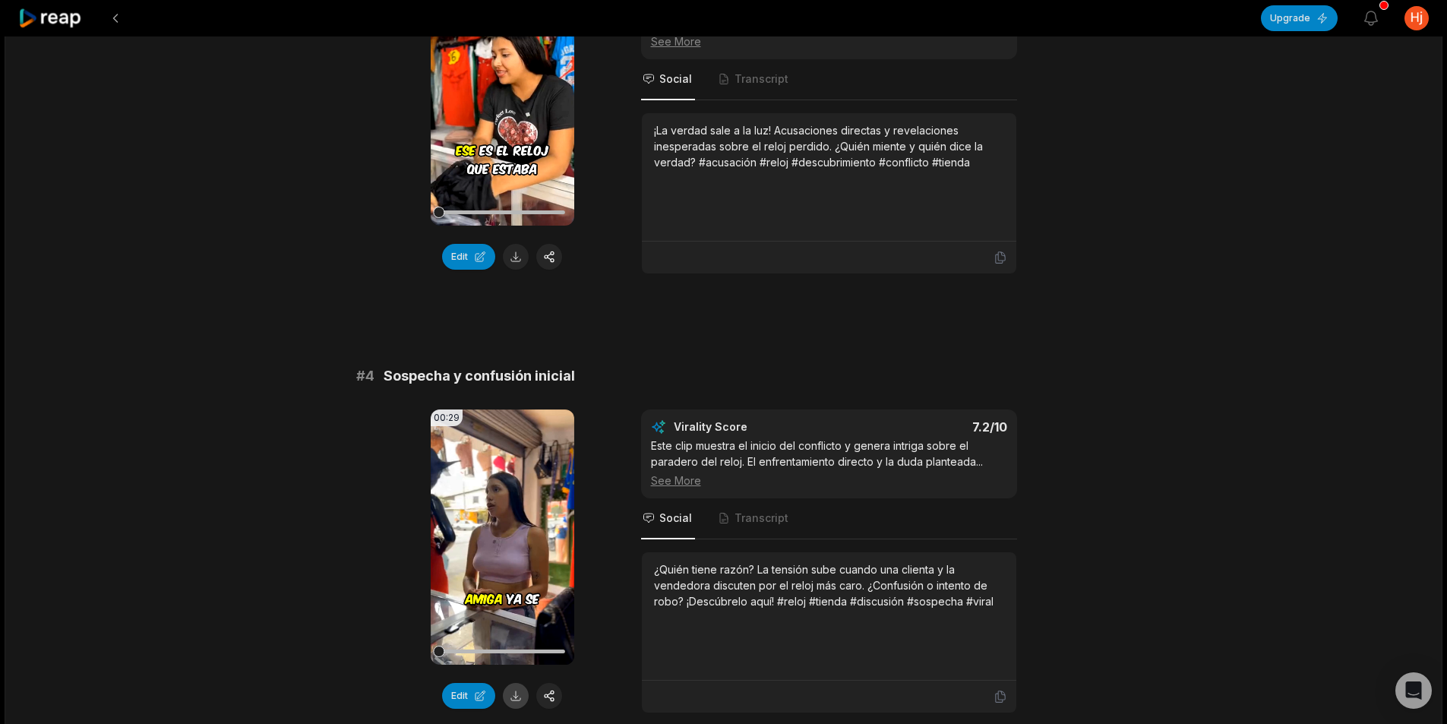
click at [518, 697] on button at bounding box center [516, 696] width 26 height 26
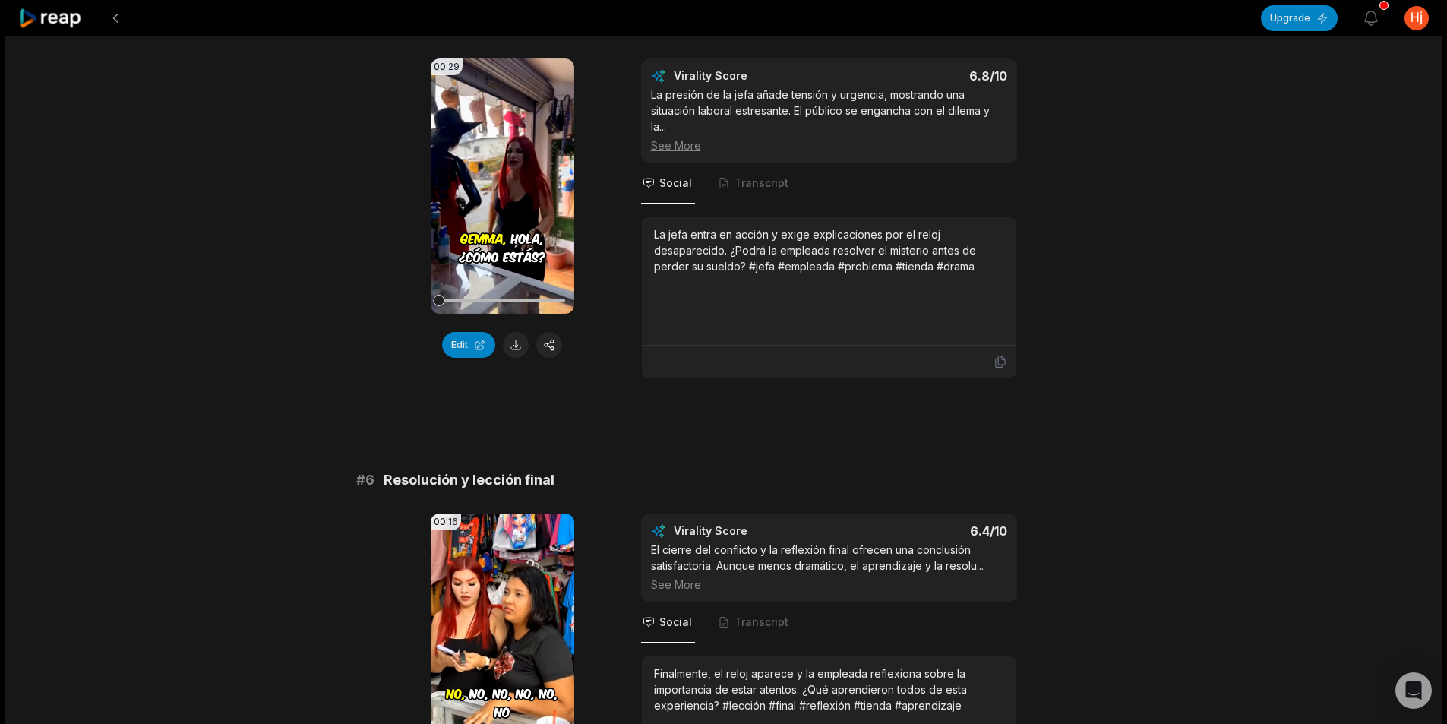
scroll to position [1975, 0]
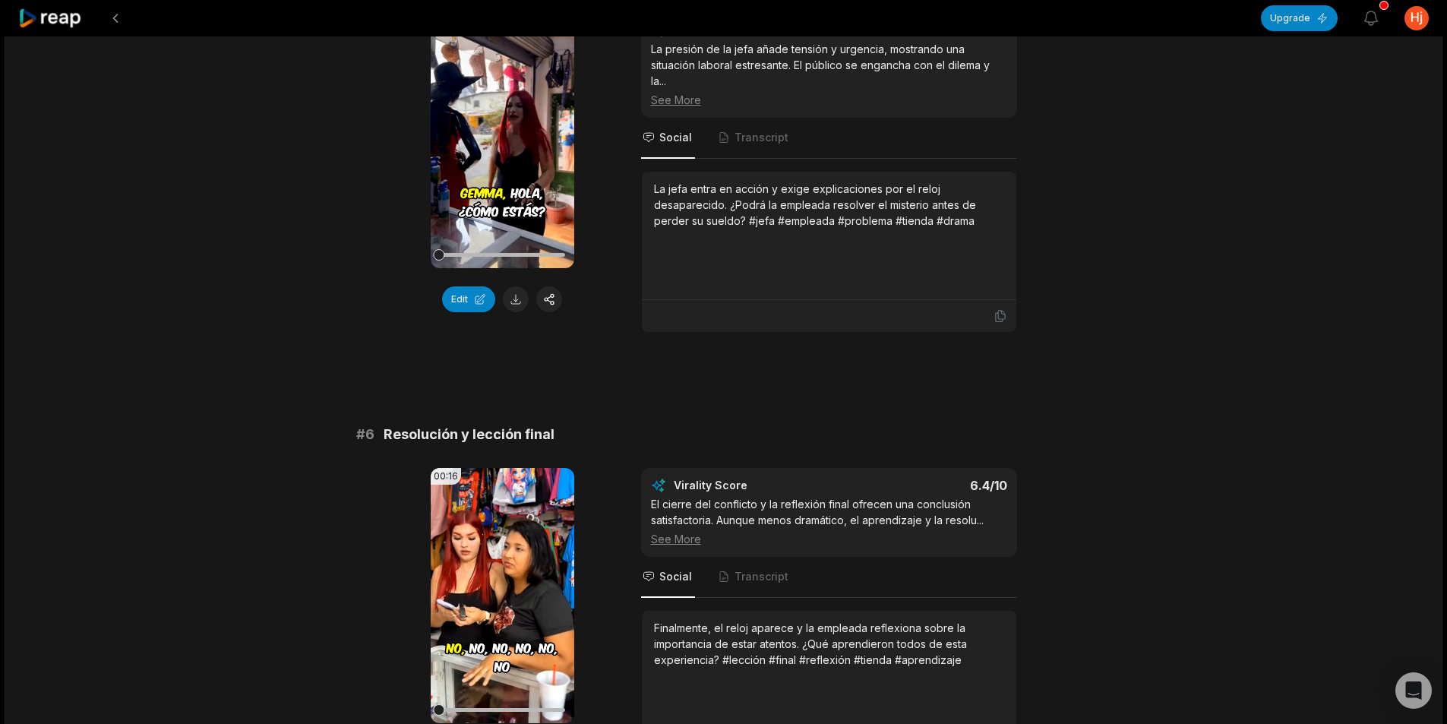
click at [521, 306] on button at bounding box center [516, 299] width 26 height 26
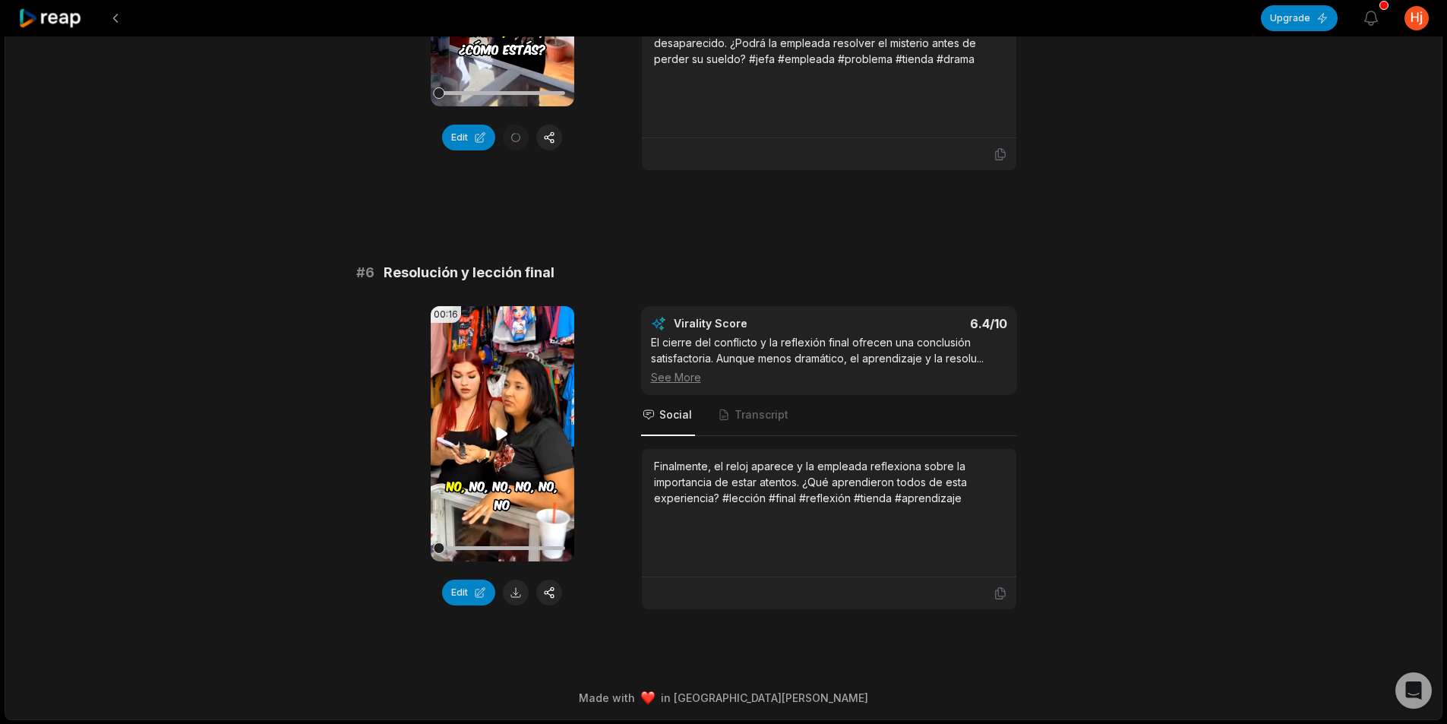
scroll to position [2137, 0]
click at [516, 588] on button at bounding box center [516, 592] width 26 height 26
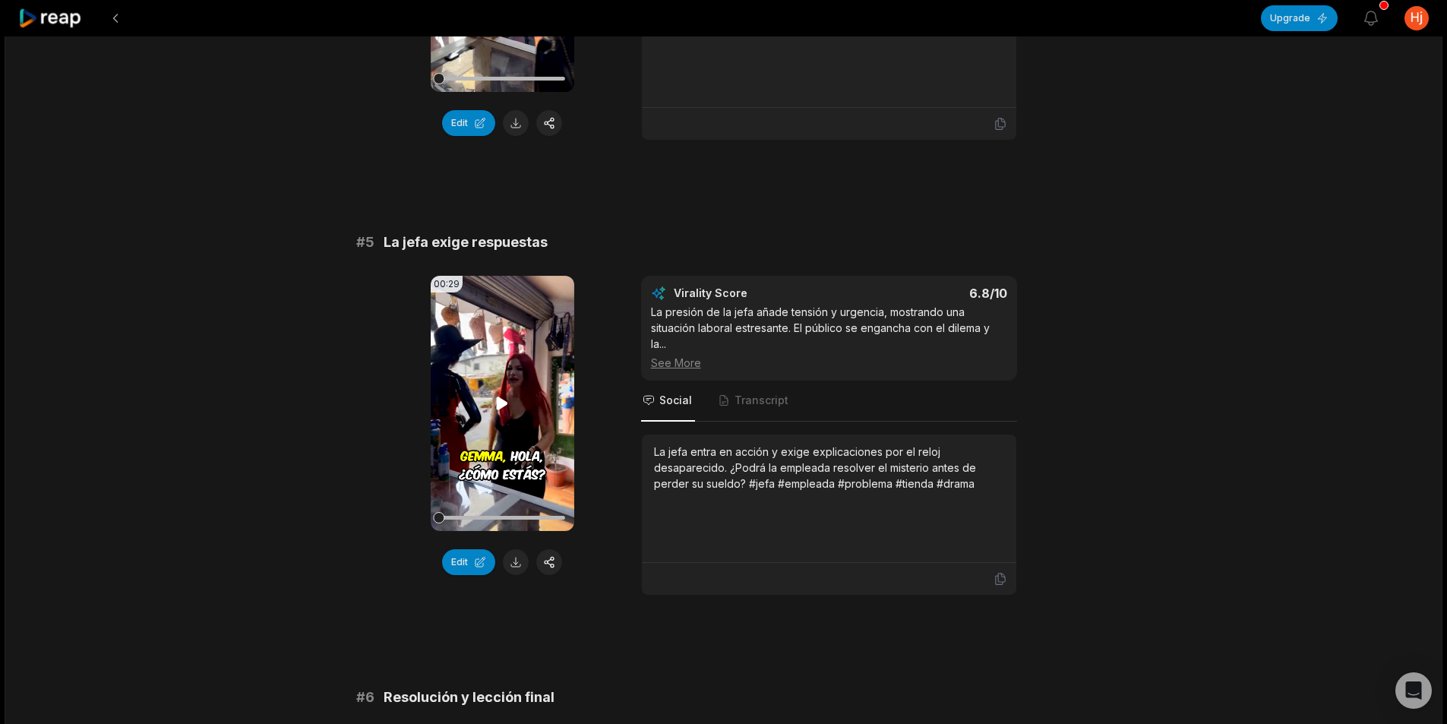
scroll to position [1681, 0]
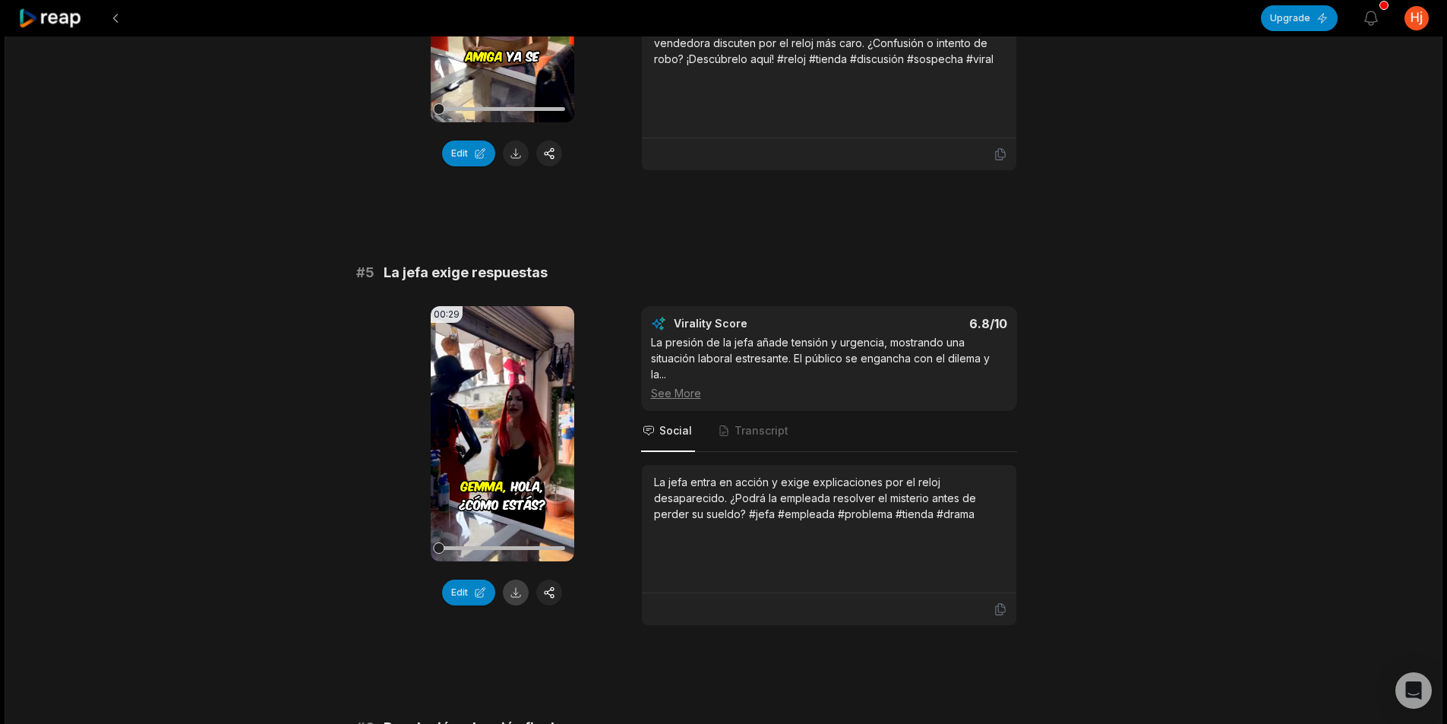
click at [518, 599] on button at bounding box center [516, 592] width 26 height 26
